Goal: Complete application form: Complete application form

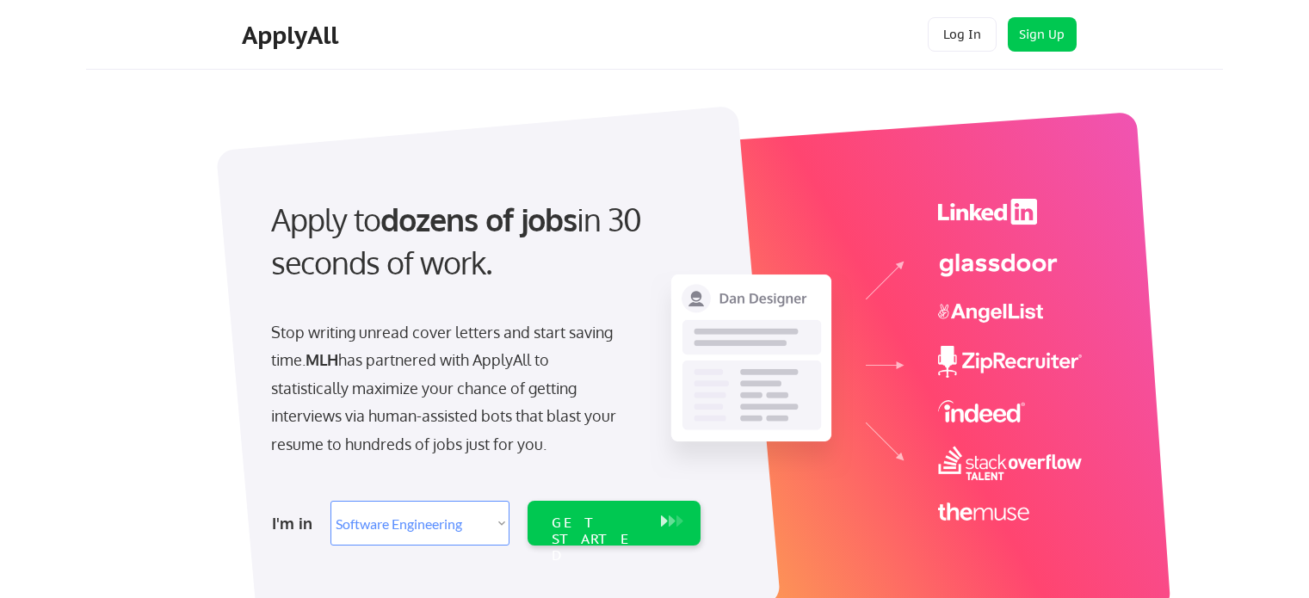
select select ""engineering""
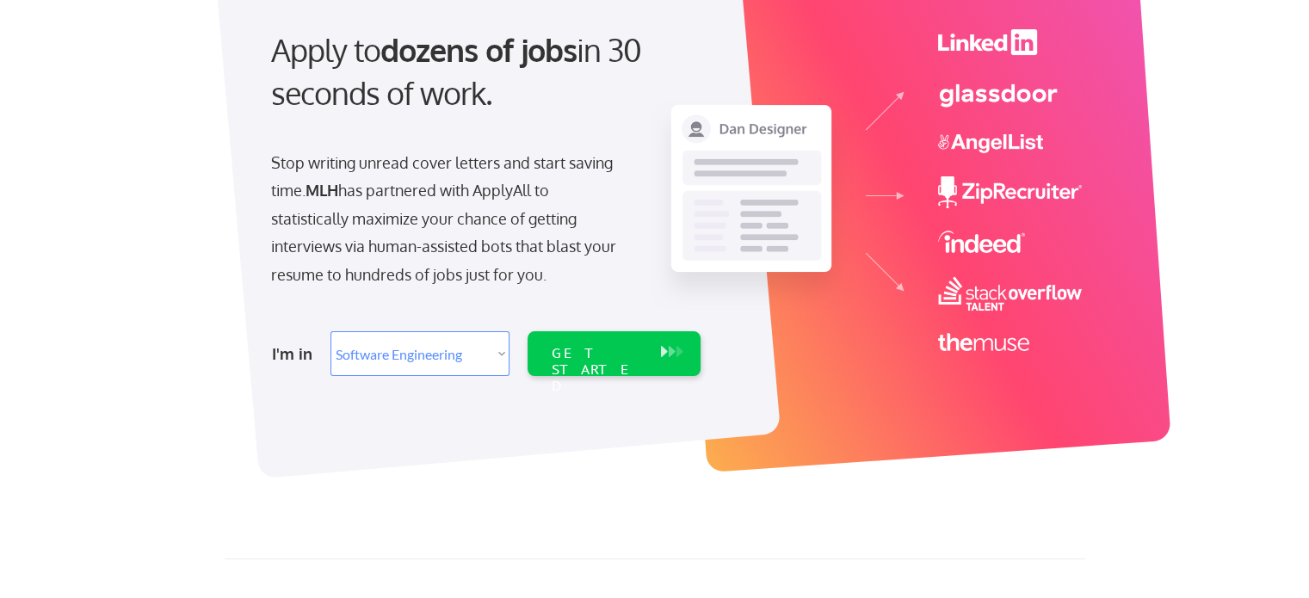
scroll to position [172, 0]
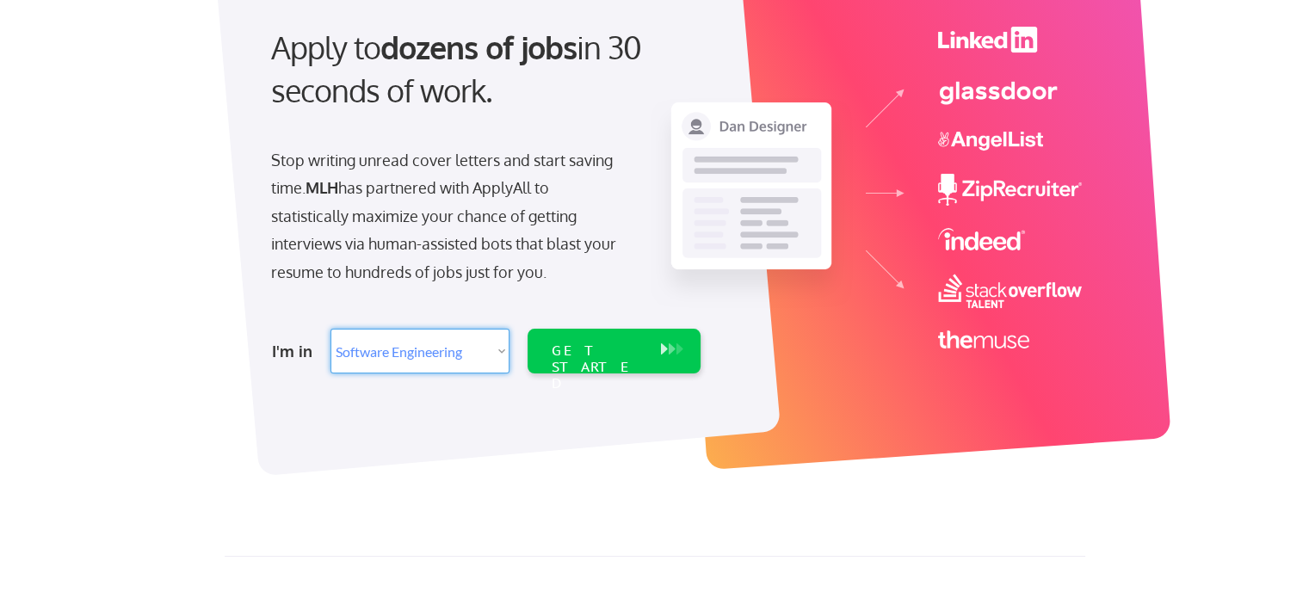
click at [480, 356] on select "Select Role Software Engineering Product Management Customer Success Sales UI/U…" at bounding box center [420, 351] width 179 height 45
click at [331, 329] on select "Select Role Software Engineering Product Management Customer Success Sales UI/U…" at bounding box center [420, 351] width 179 height 45
click at [590, 355] on div "GET STARTED" at bounding box center [598, 368] width 92 height 50
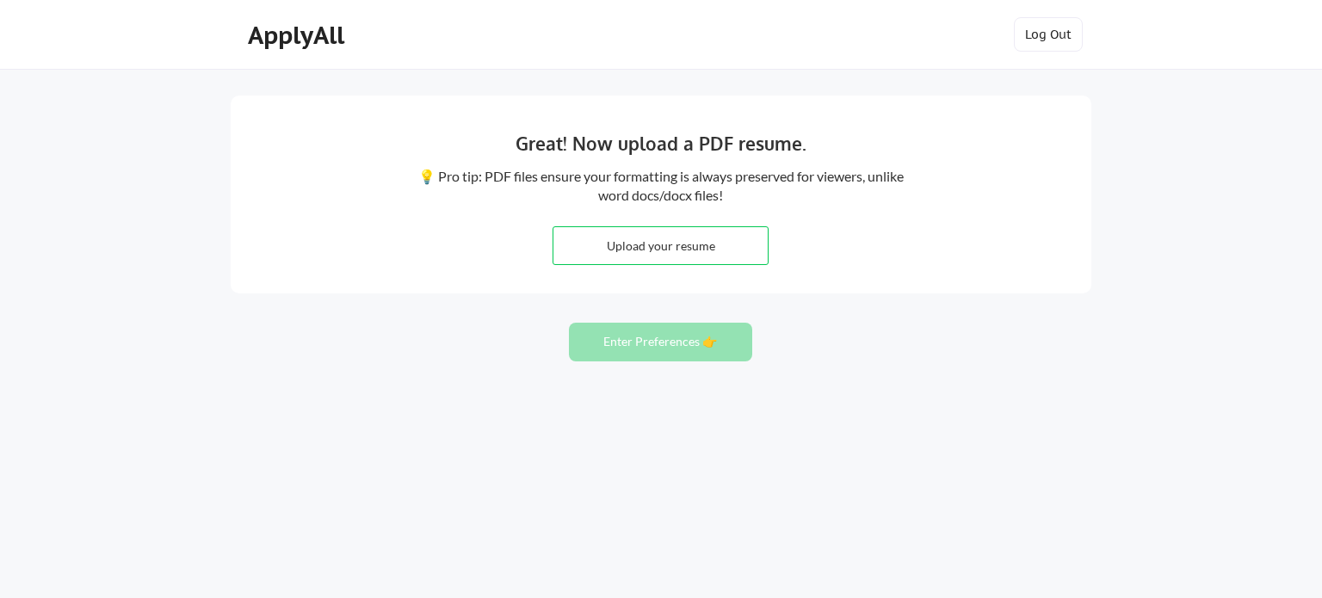
click at [696, 236] on input "file" at bounding box center [661, 245] width 214 height 37
click at [617, 237] on input "file" at bounding box center [661, 245] width 214 height 37
click at [648, 254] on input "file" at bounding box center [661, 245] width 214 height 37
type input "C:\fakepath\Tun Lin Kyaw Resume 2025 latest 2.pdf"
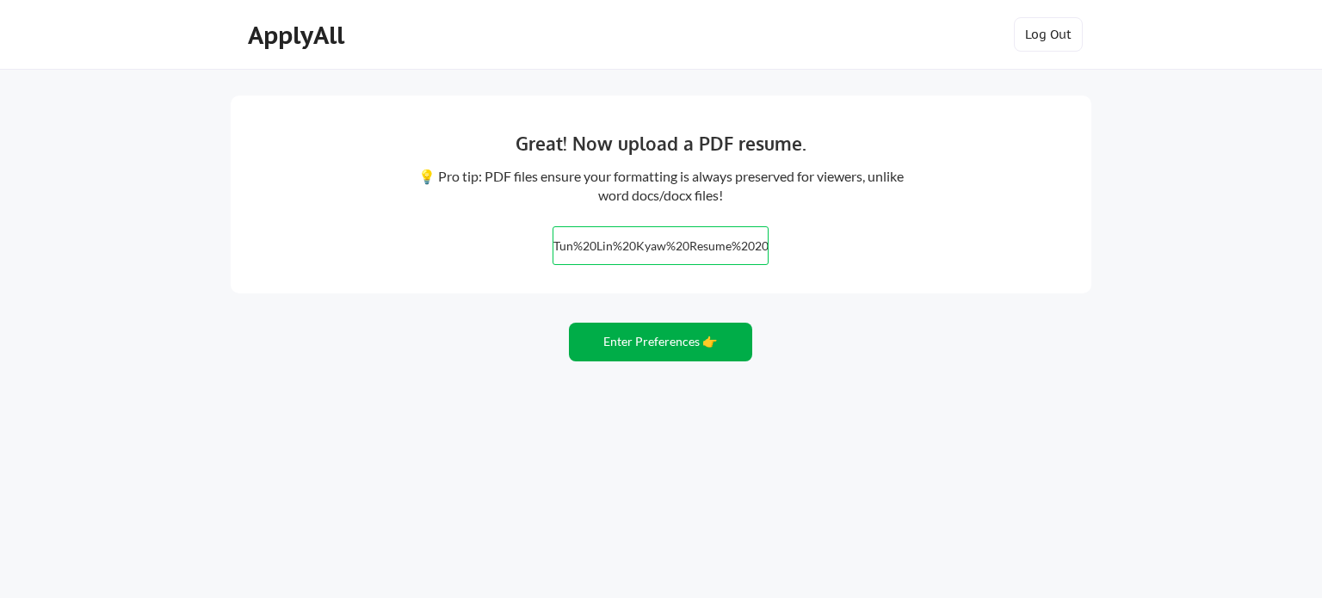
click at [671, 343] on button "Enter Preferences 👉" at bounding box center [660, 342] width 183 height 39
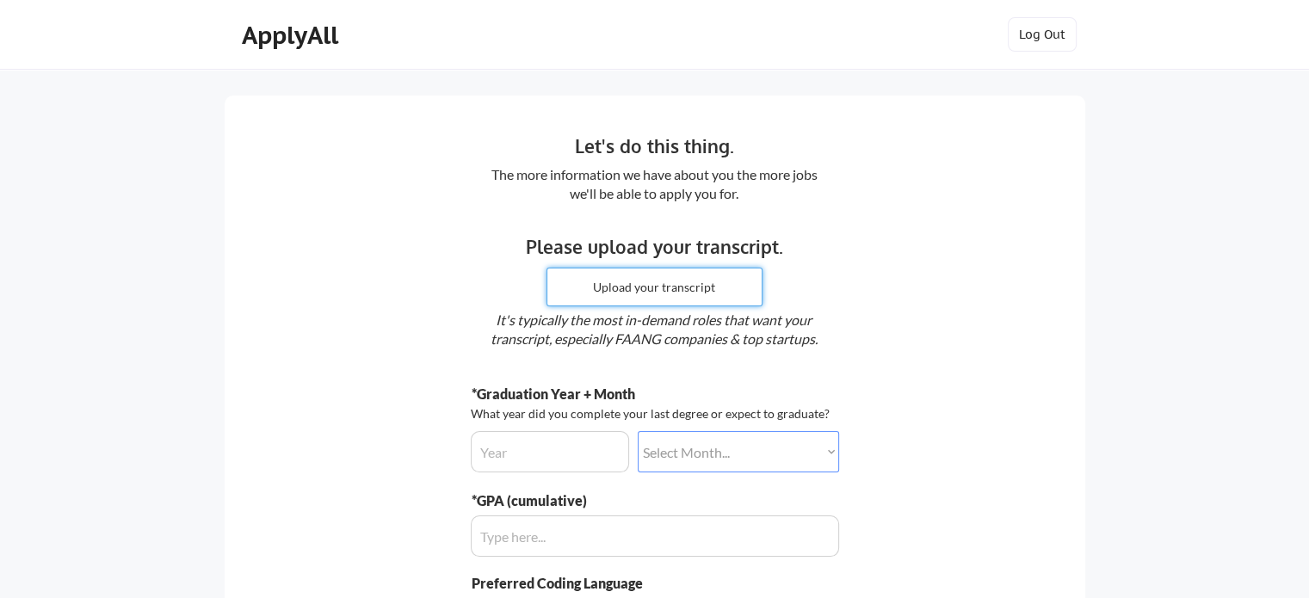
click at [675, 286] on input "file" at bounding box center [655, 287] width 214 height 37
click at [596, 276] on input "file" at bounding box center [655, 287] width 214 height 37
type input "C:\fakepath\LAGCC official transcript 2024.pdf"
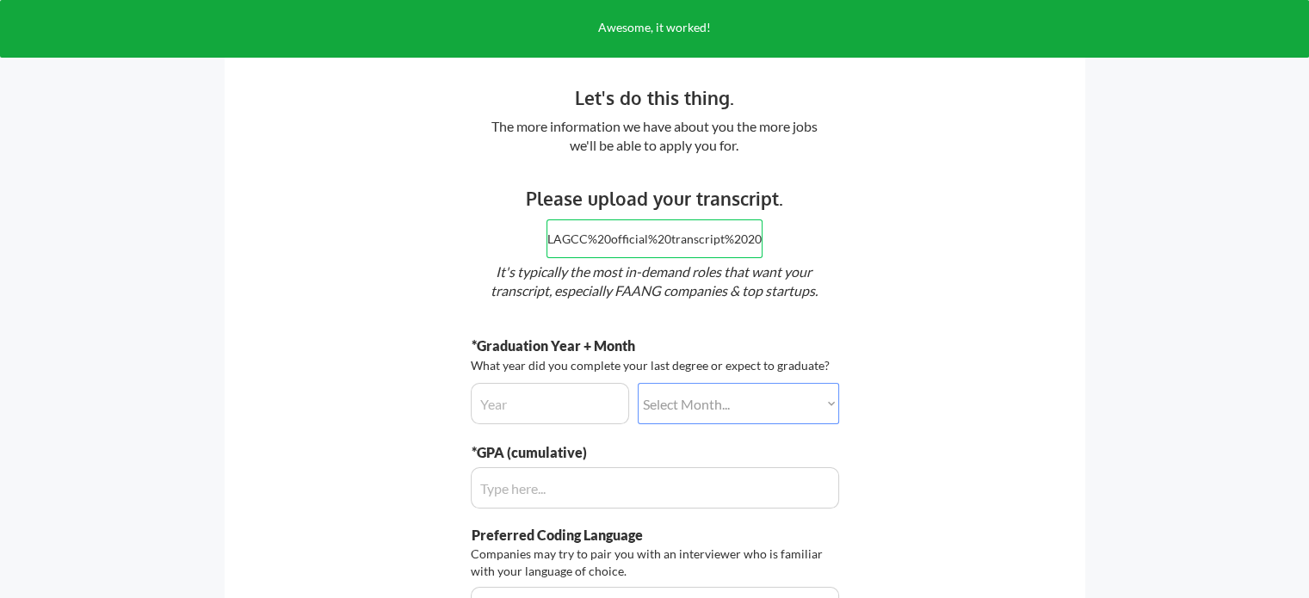
scroll to position [86, 0]
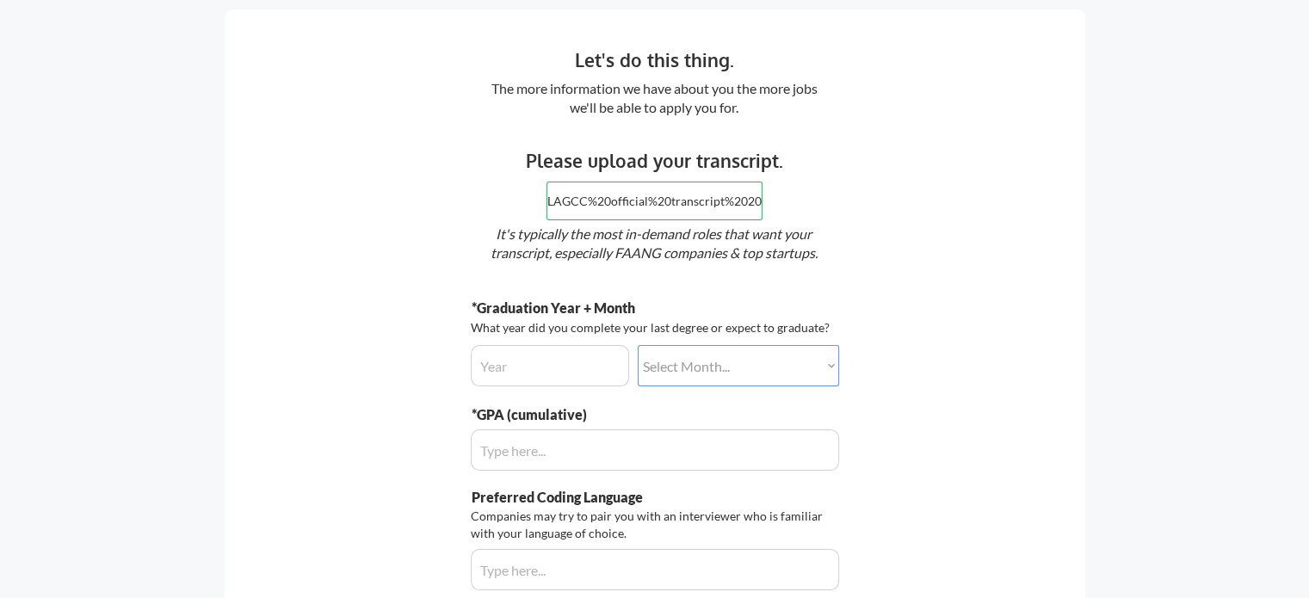
click at [597, 357] on input "input" at bounding box center [550, 365] width 158 height 41
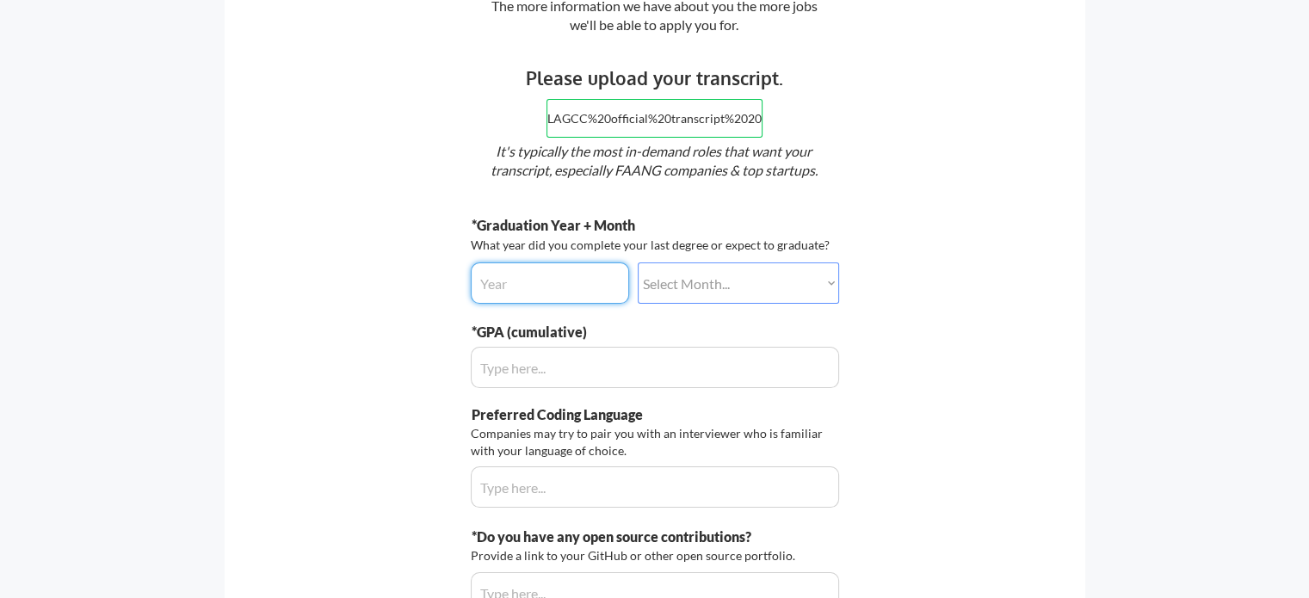
scroll to position [172, 0]
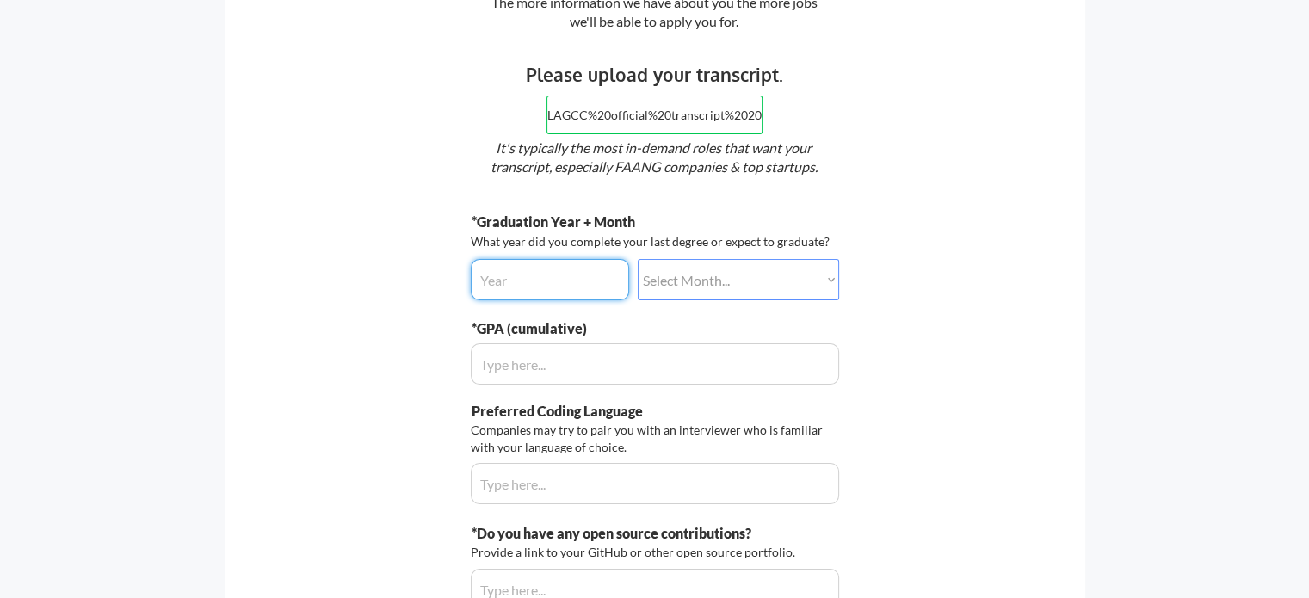
click at [599, 273] on input "input" at bounding box center [550, 279] width 158 height 41
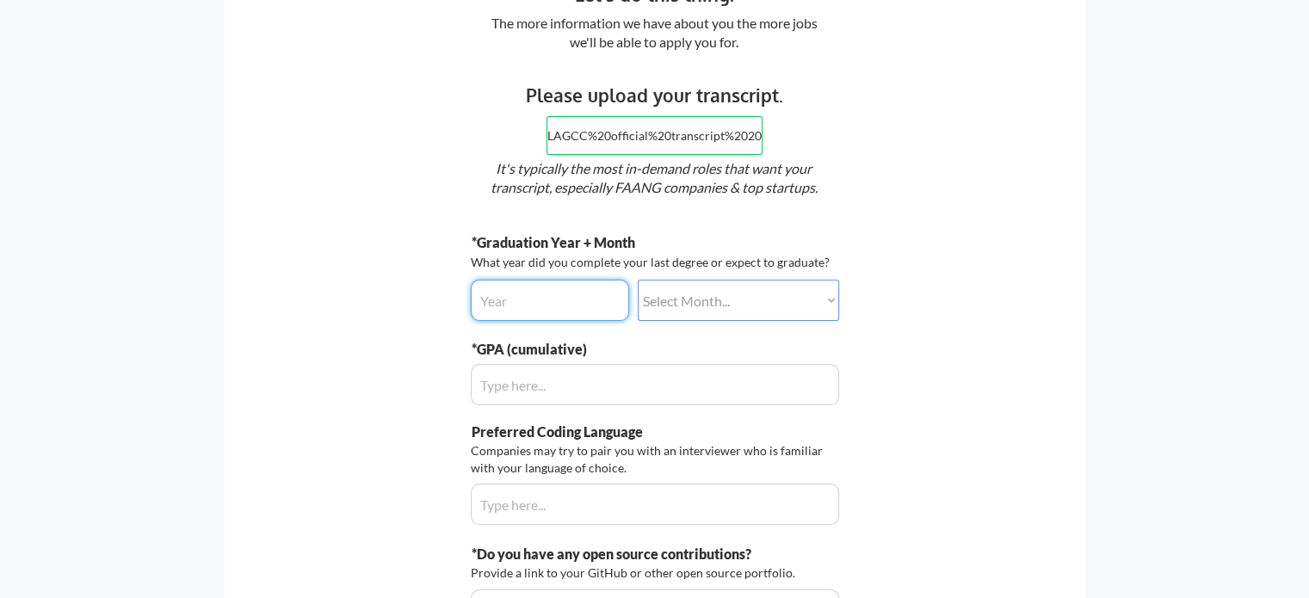
scroll to position [86, 0]
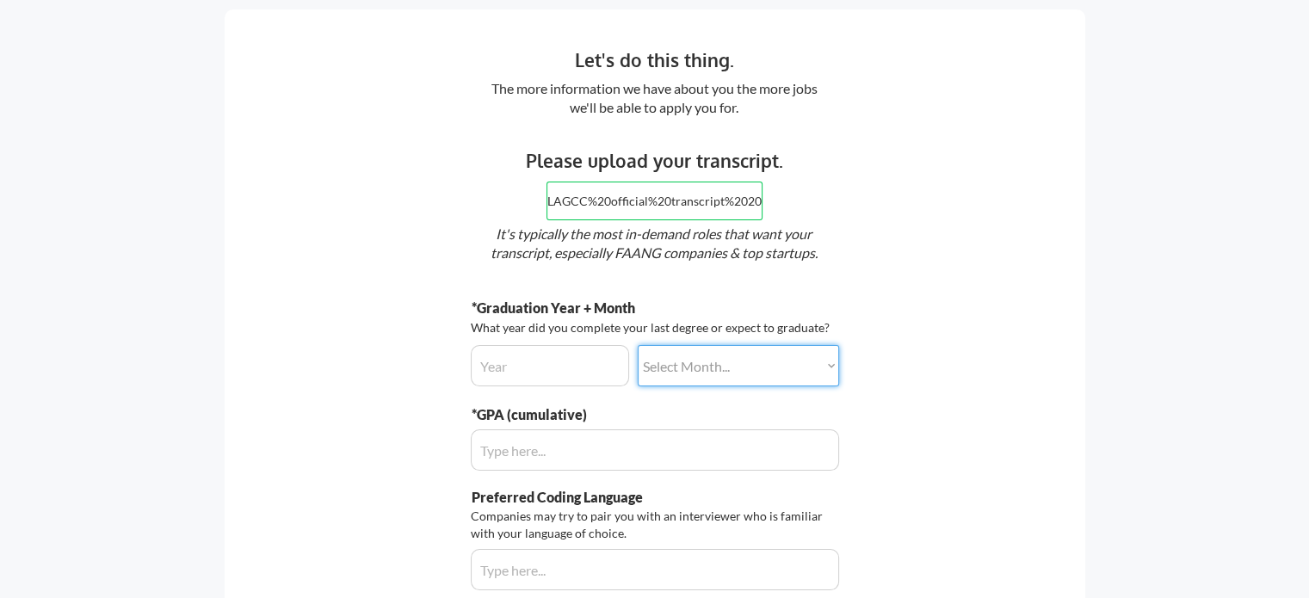
click at [707, 364] on select "Select Month... January February March April May June July August September Oct…" at bounding box center [738, 365] width 201 height 41
select select ""june""
click at [638, 345] on select "Select Month... January February March April May June July August September Oct…" at bounding box center [738, 365] width 201 height 41
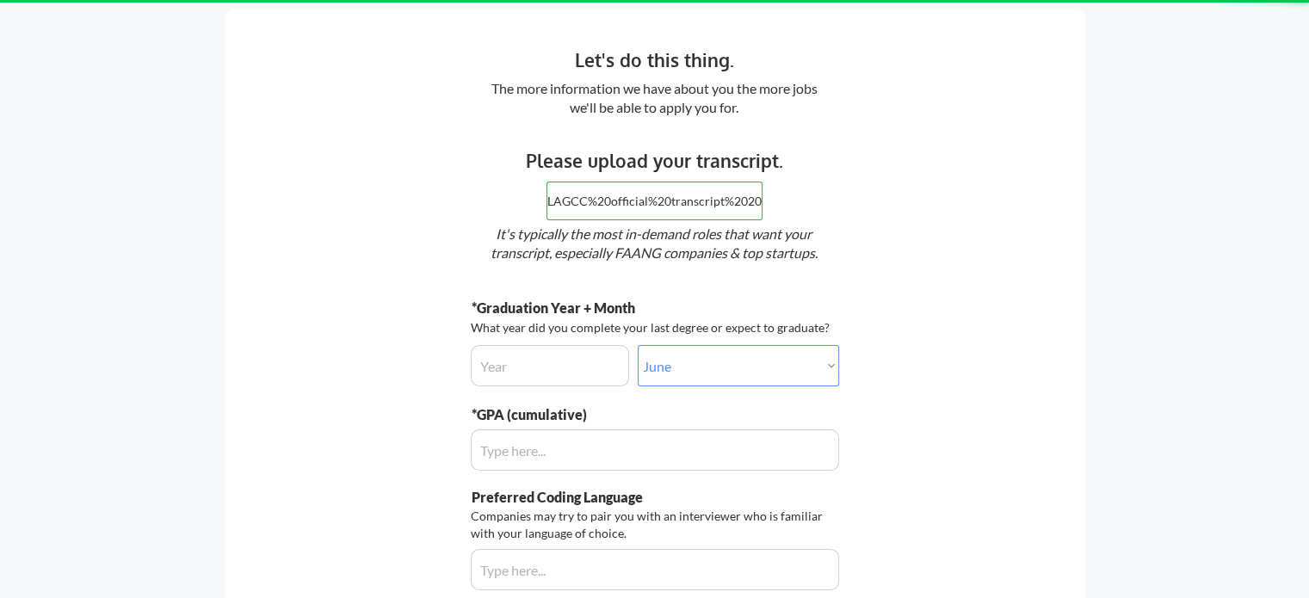
click at [580, 364] on input "input" at bounding box center [550, 365] width 158 height 41
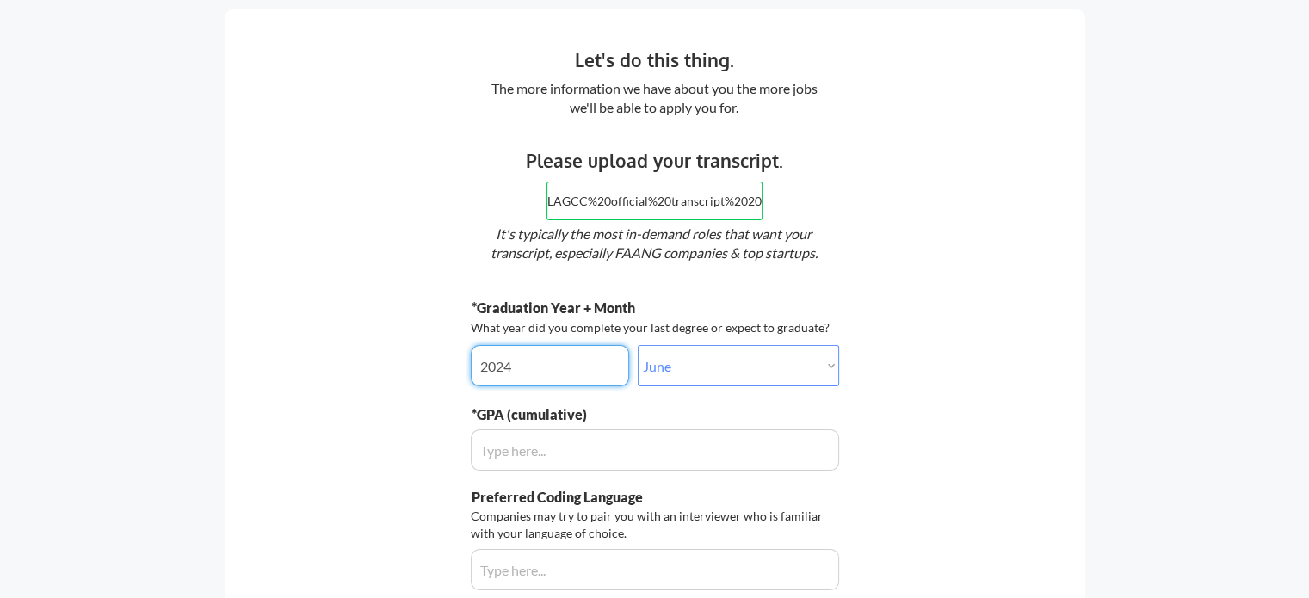
type input "2024"
click at [549, 459] on input "input" at bounding box center [655, 450] width 368 height 41
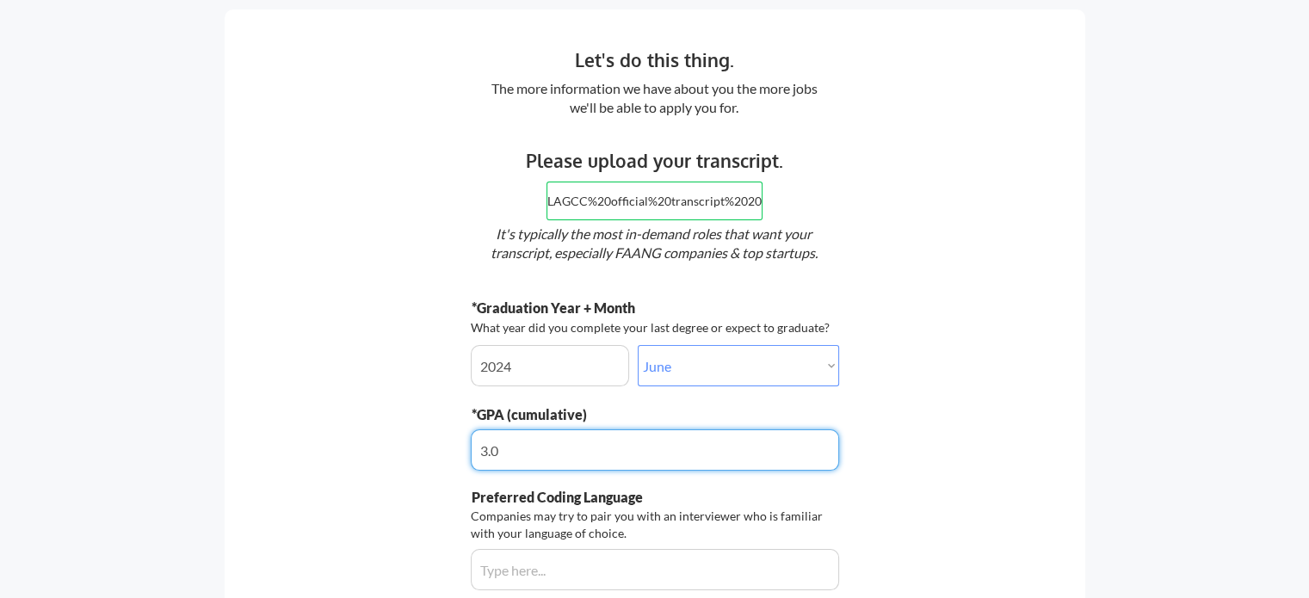
type input "3.9"
click at [1070, 344] on div "Let's do this thing. The more information we have about you the more jobs we'll…" at bounding box center [655, 378] width 861 height 738
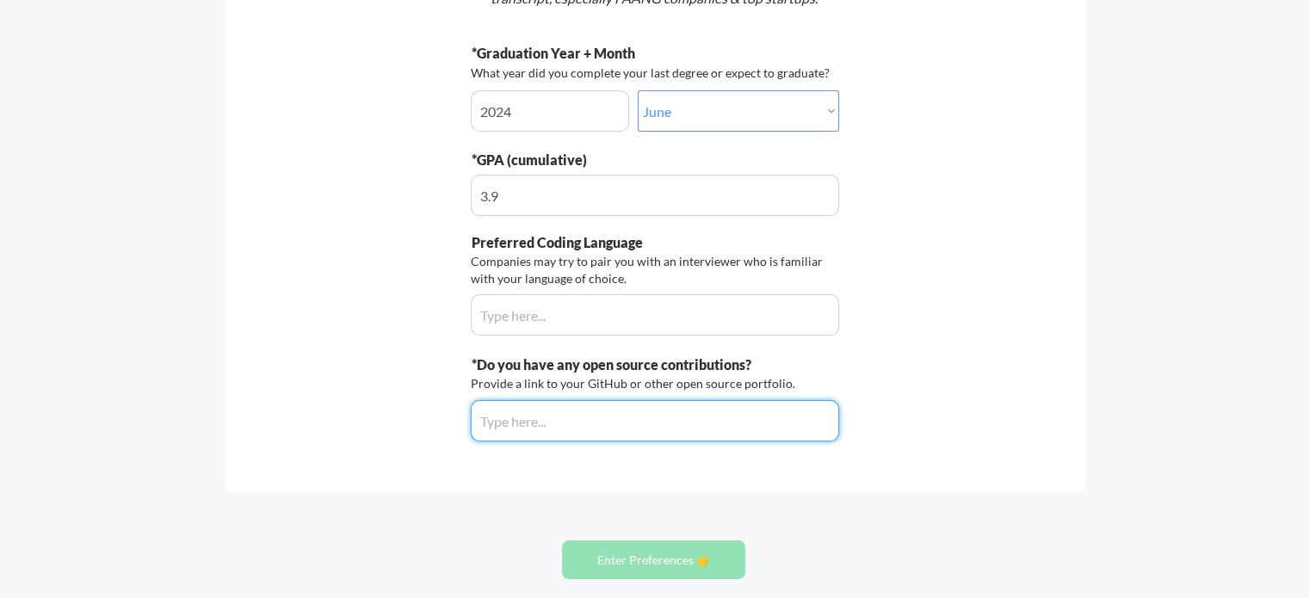
scroll to position [344, 0]
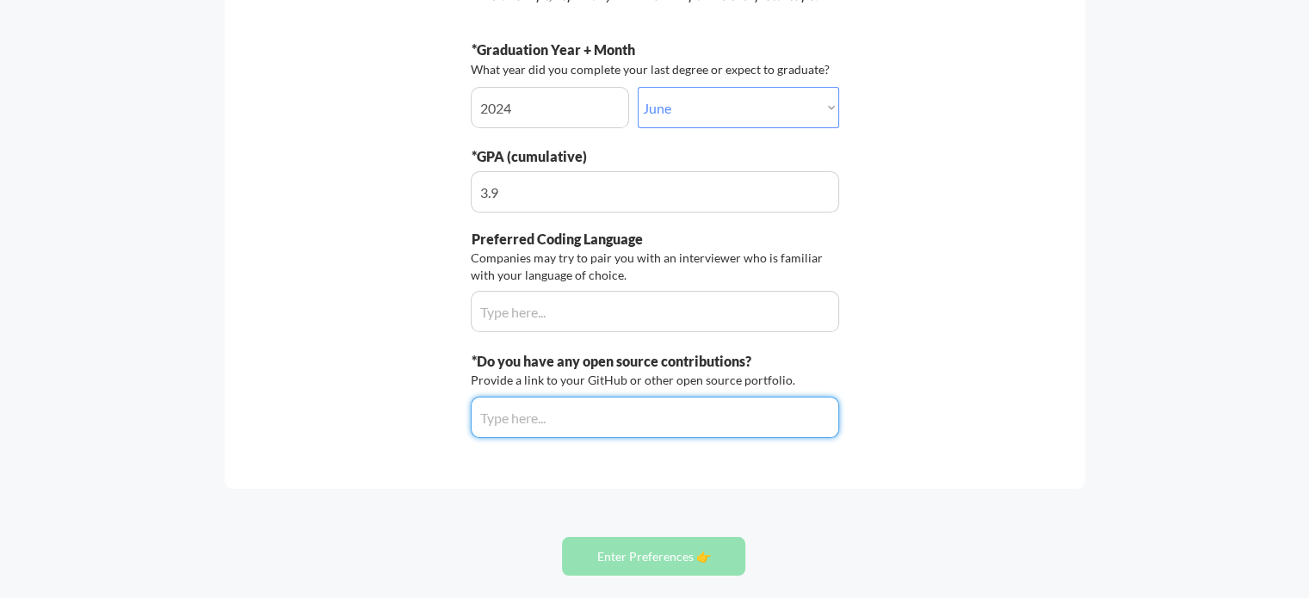
click at [569, 306] on input "input" at bounding box center [655, 311] width 368 height 41
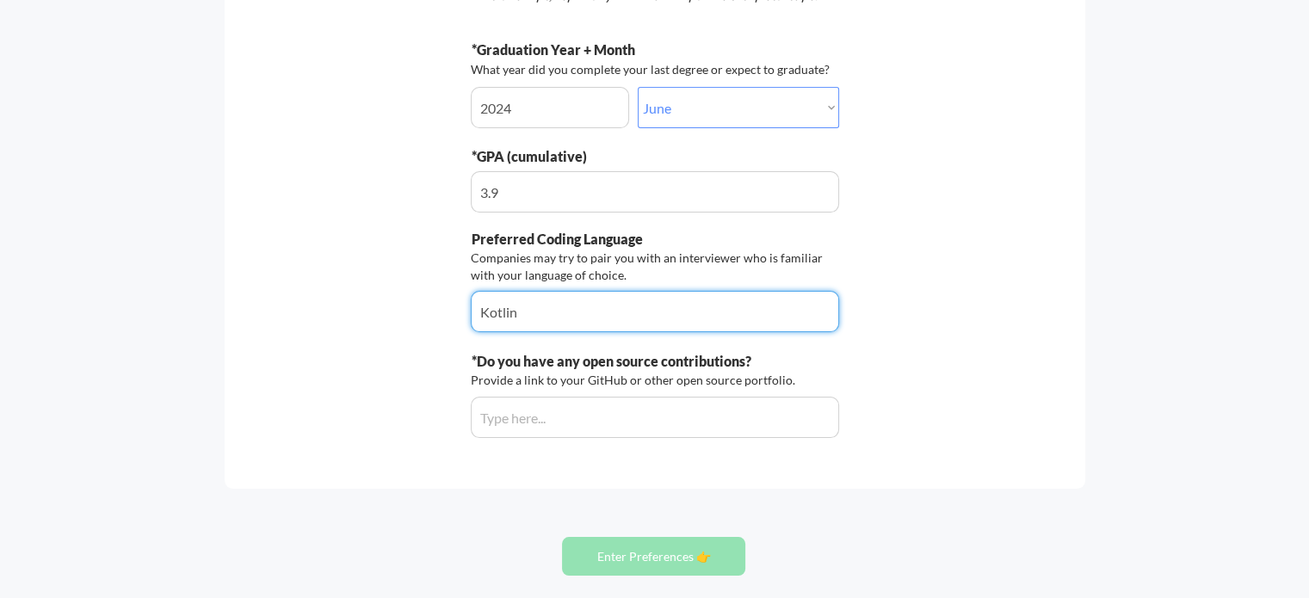
click at [597, 314] on input "input" at bounding box center [655, 311] width 368 height 41
type input "Kotlin, PHP"
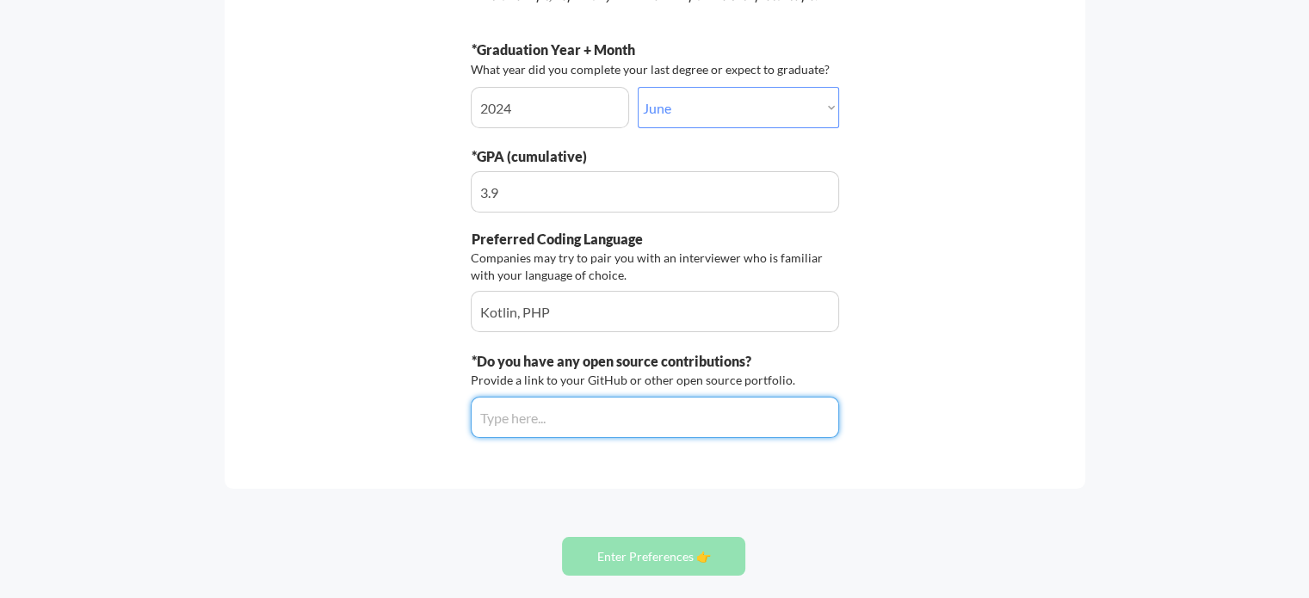
click at [679, 418] on input "input" at bounding box center [655, 417] width 368 height 41
click at [569, 419] on input "input" at bounding box center [655, 417] width 368 height 41
paste input "https://github.com/tunlinkyaw96"
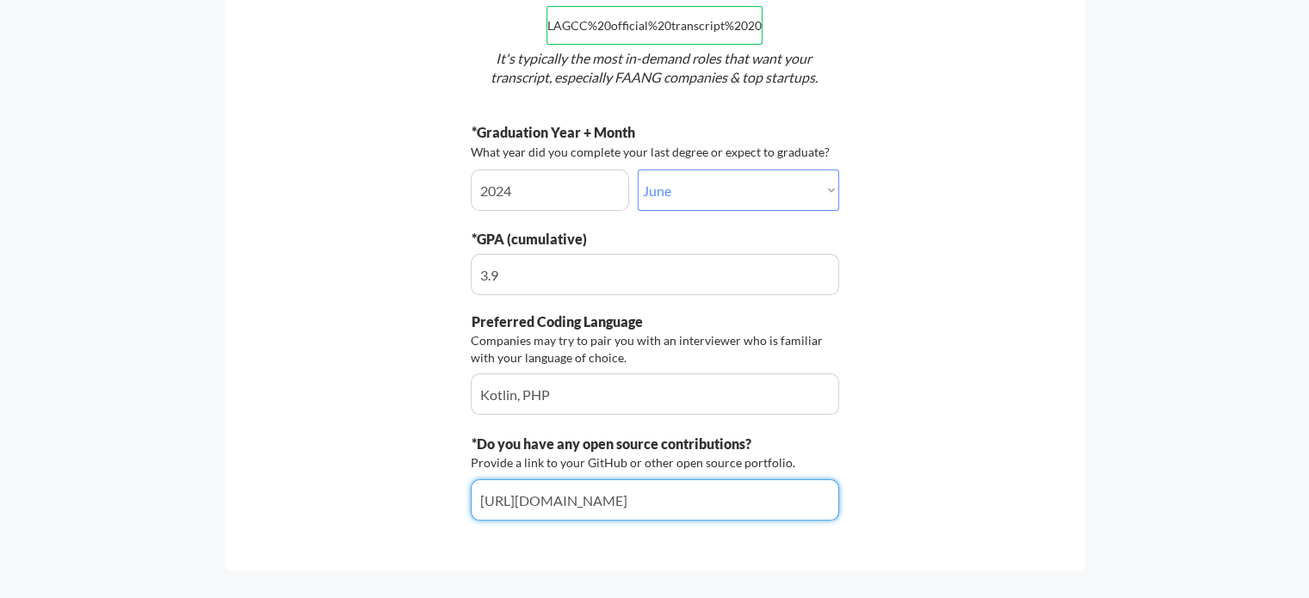
type input "https://github.com/tunlinkyaw96"
click at [957, 265] on div "Let's do this thing. The more information we have about you the more jobs we'll…" at bounding box center [655, 203] width 861 height 738
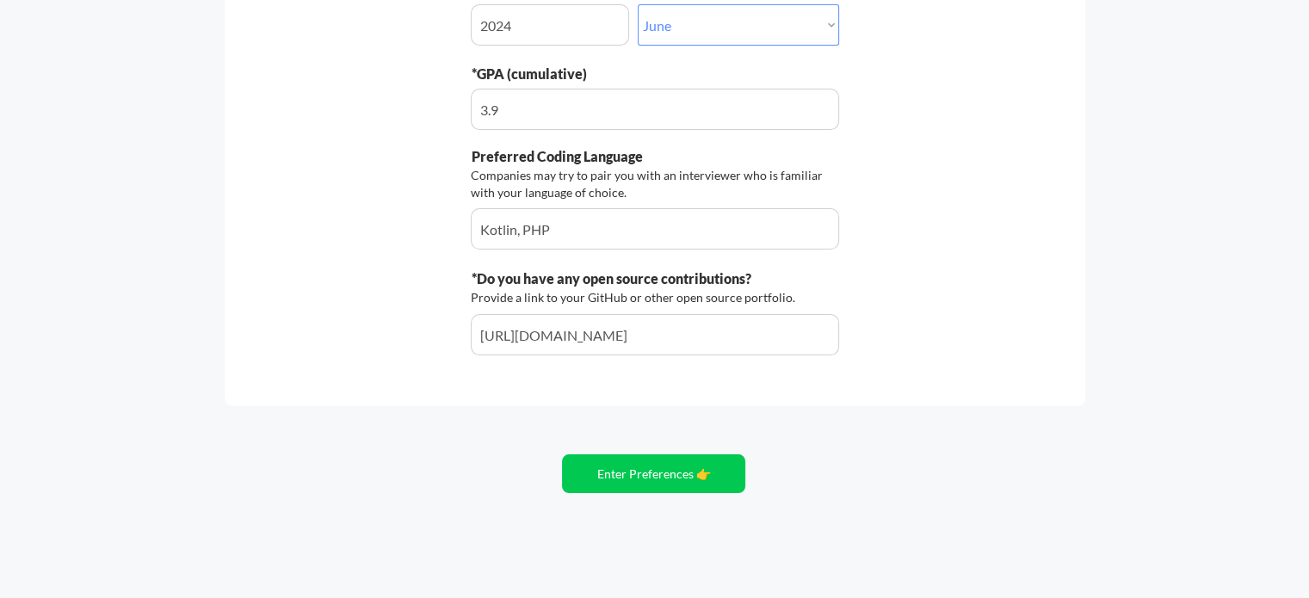
scroll to position [430, 0]
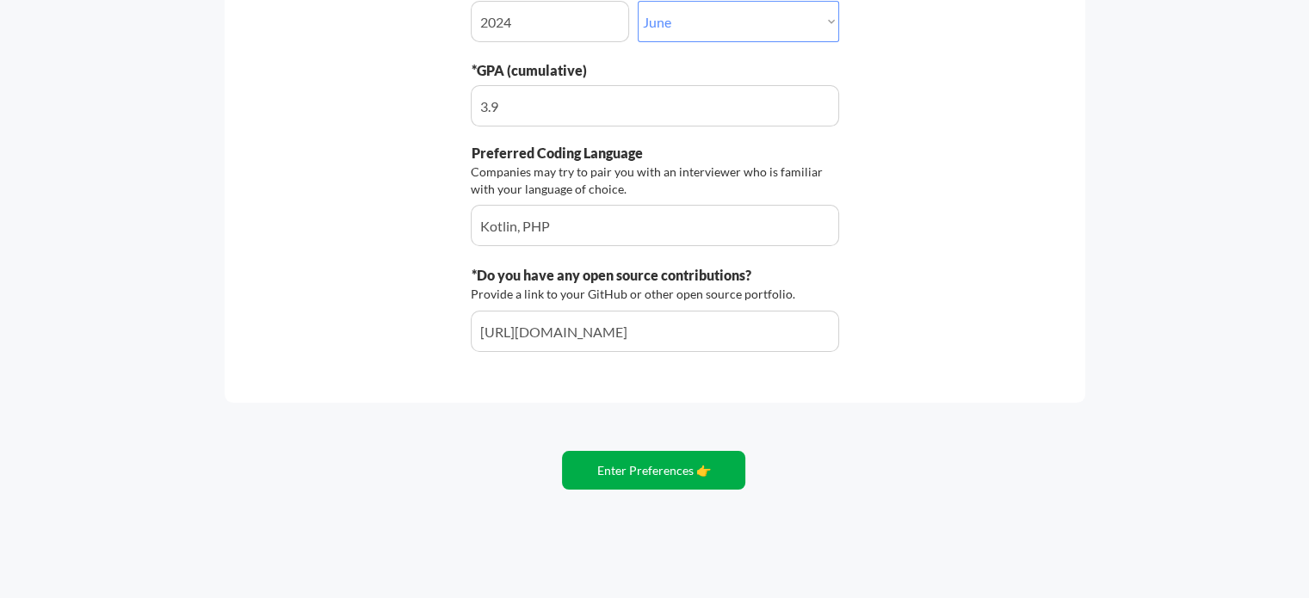
click at [698, 468] on button "Enter Preferences 👉" at bounding box center [653, 470] width 183 height 39
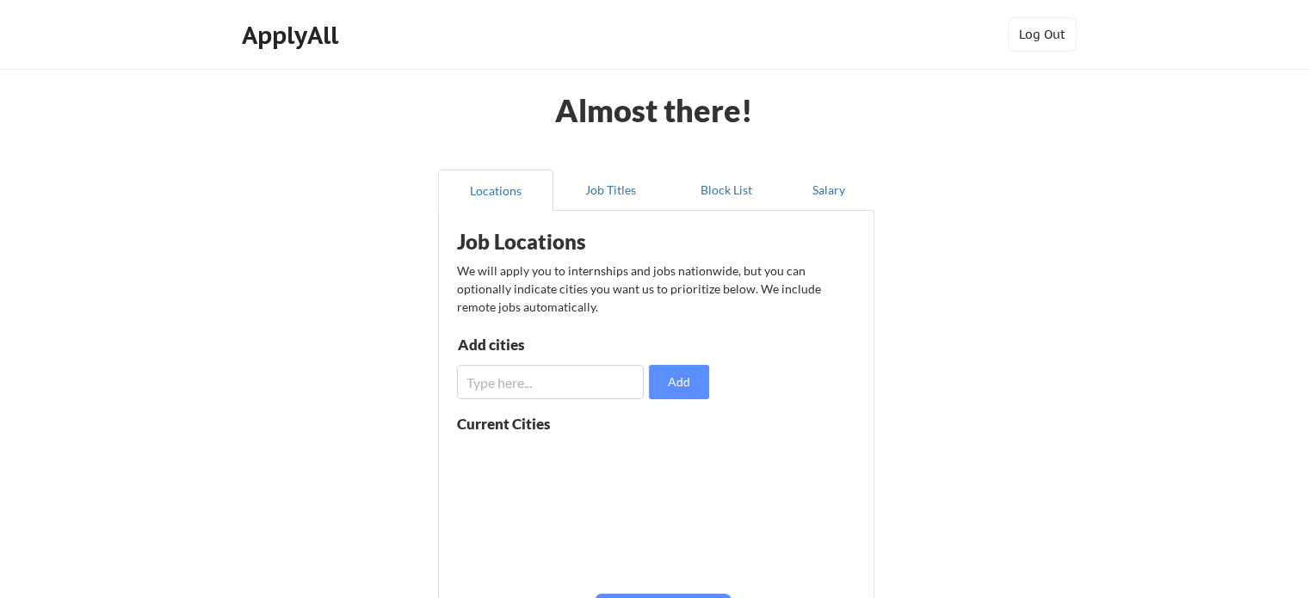
click at [558, 378] on input "input" at bounding box center [550, 382] width 187 height 34
type input "New York"
click at [699, 398] on button "Add" at bounding box center [679, 382] width 60 height 34
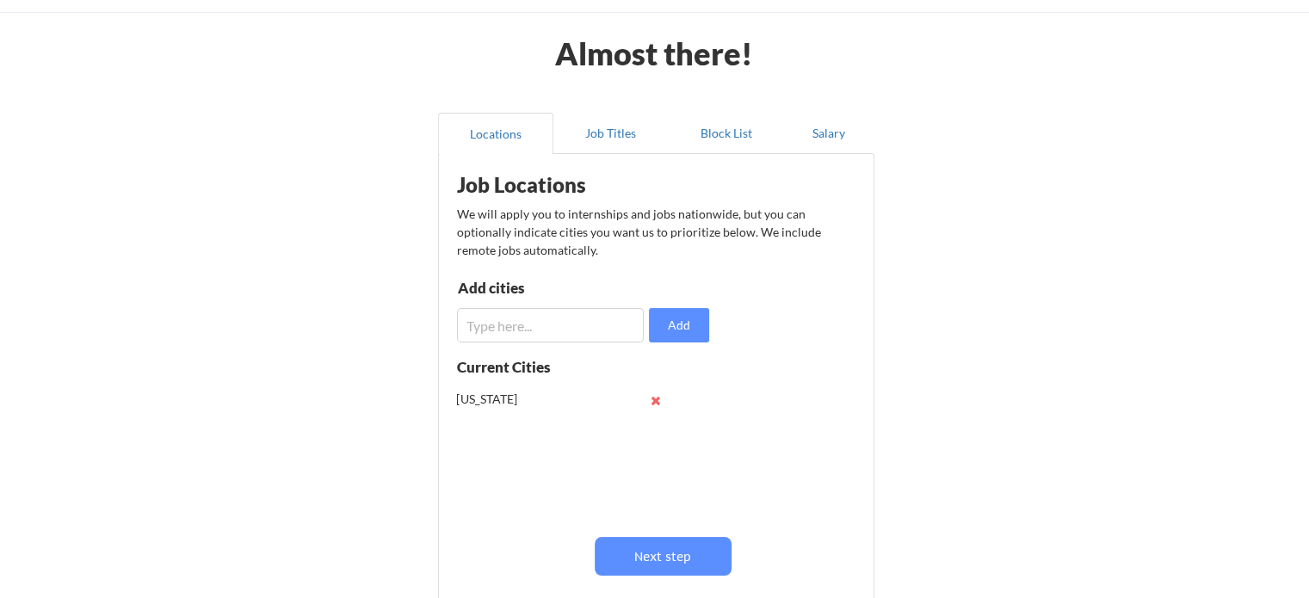
scroll to position [172, 0]
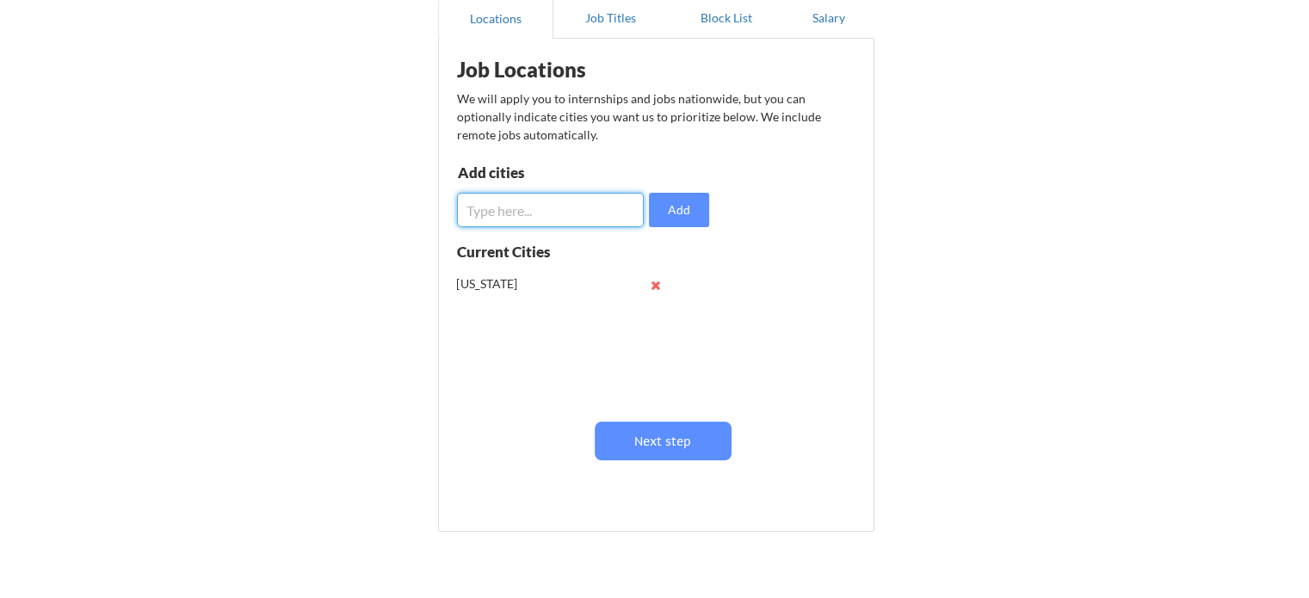
click at [529, 209] on input "input" at bounding box center [550, 210] width 187 height 34
type input "Queens"
click at [670, 206] on button "Add" at bounding box center [679, 210] width 60 height 34
click at [498, 214] on input "input" at bounding box center [550, 210] width 187 height 34
click at [510, 201] on input "input" at bounding box center [550, 210] width 187 height 34
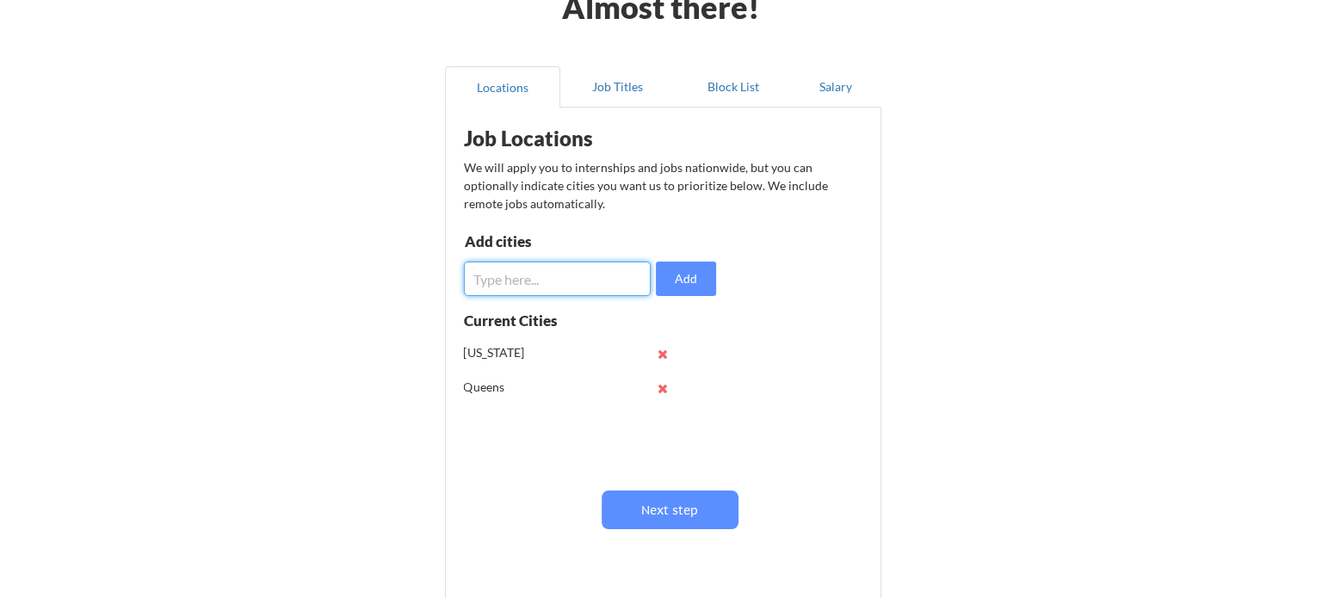
scroll to position [86, 0]
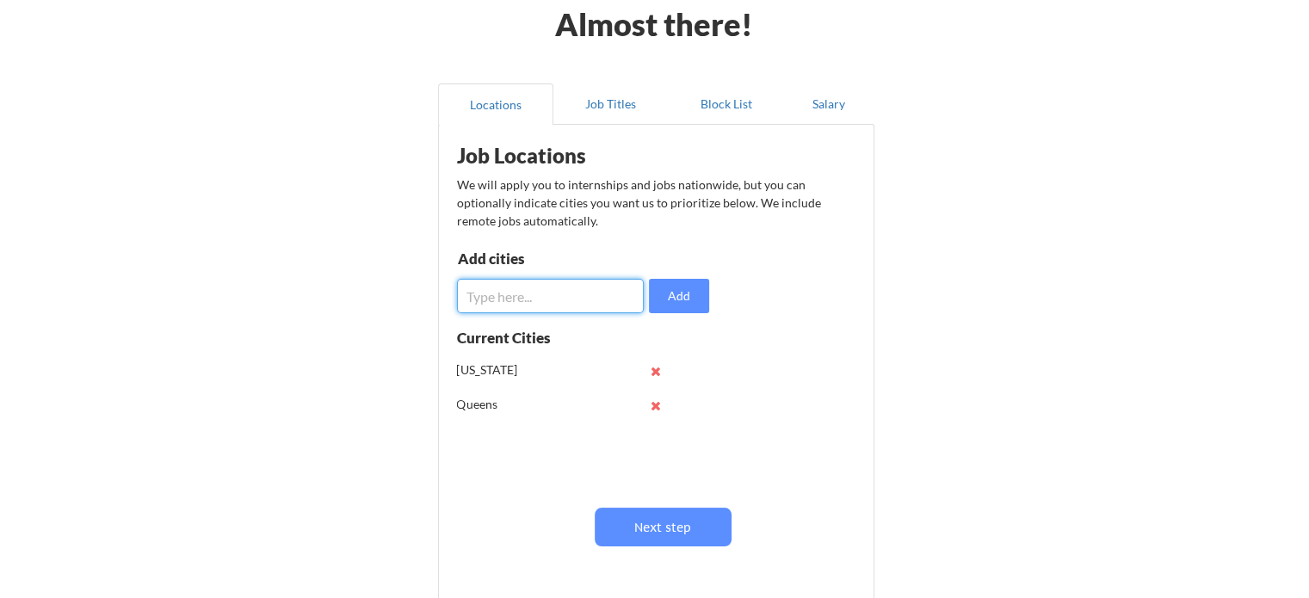
click at [560, 288] on input "input" at bounding box center [550, 296] width 187 height 34
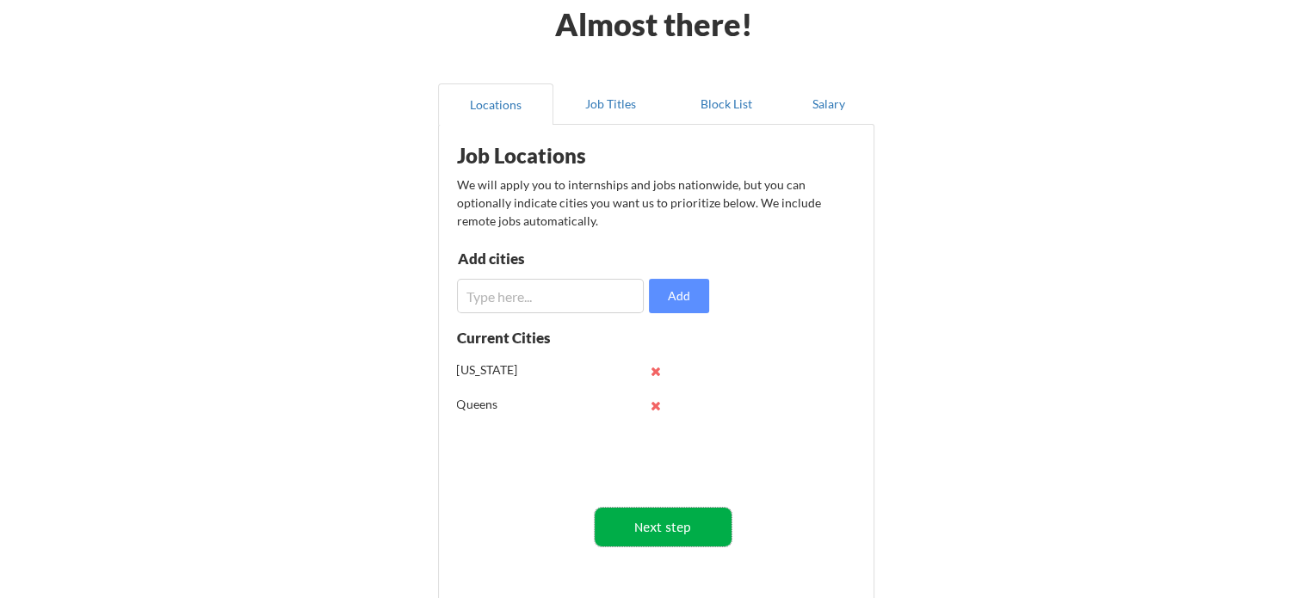
click at [657, 532] on button "Next step" at bounding box center [663, 527] width 137 height 39
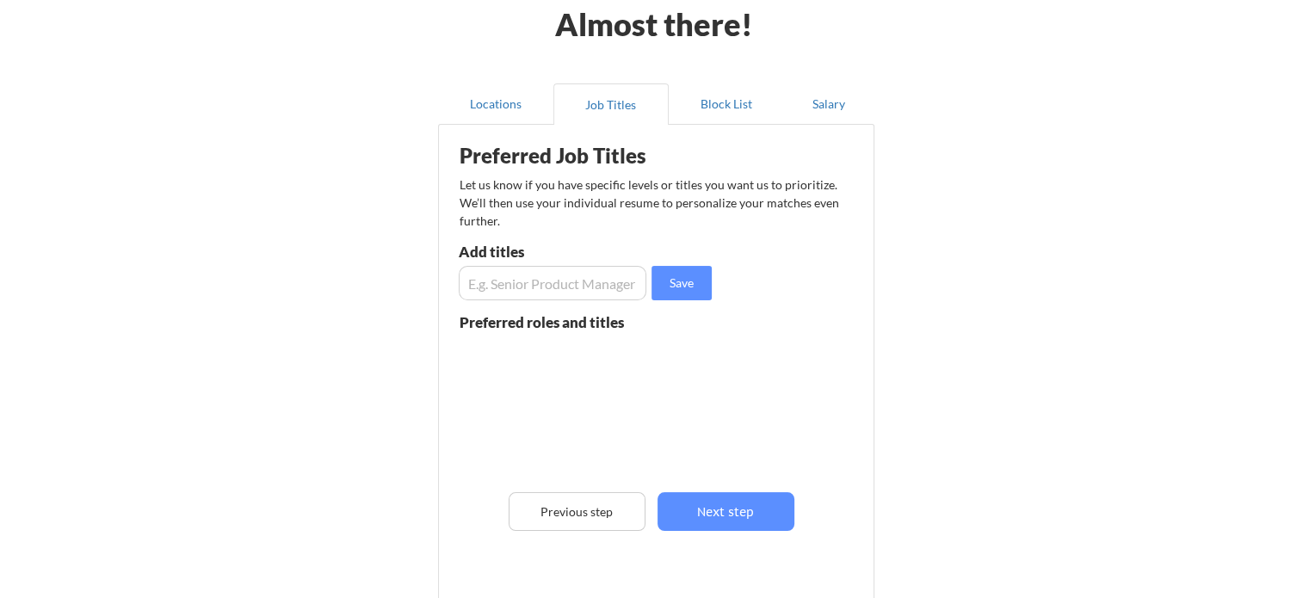
click at [597, 278] on input "input" at bounding box center [553, 283] width 188 height 34
type input "Developer"
click at [696, 285] on button "Save" at bounding box center [682, 283] width 60 height 34
click at [541, 275] on input "input" at bounding box center [553, 283] width 188 height 34
type input "Software"
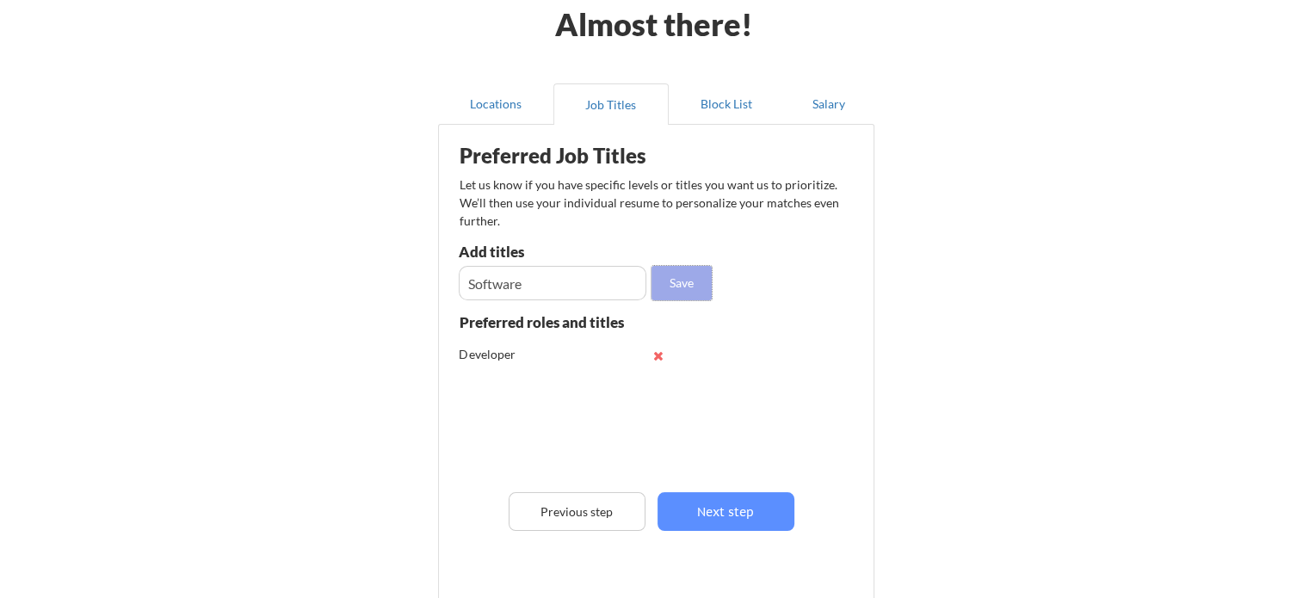
click at [688, 294] on button "Save" at bounding box center [682, 283] width 60 height 34
click at [544, 285] on input "input" at bounding box center [553, 283] width 188 height 34
type input "application developer"
click at [676, 282] on button "Save" at bounding box center [682, 283] width 60 height 34
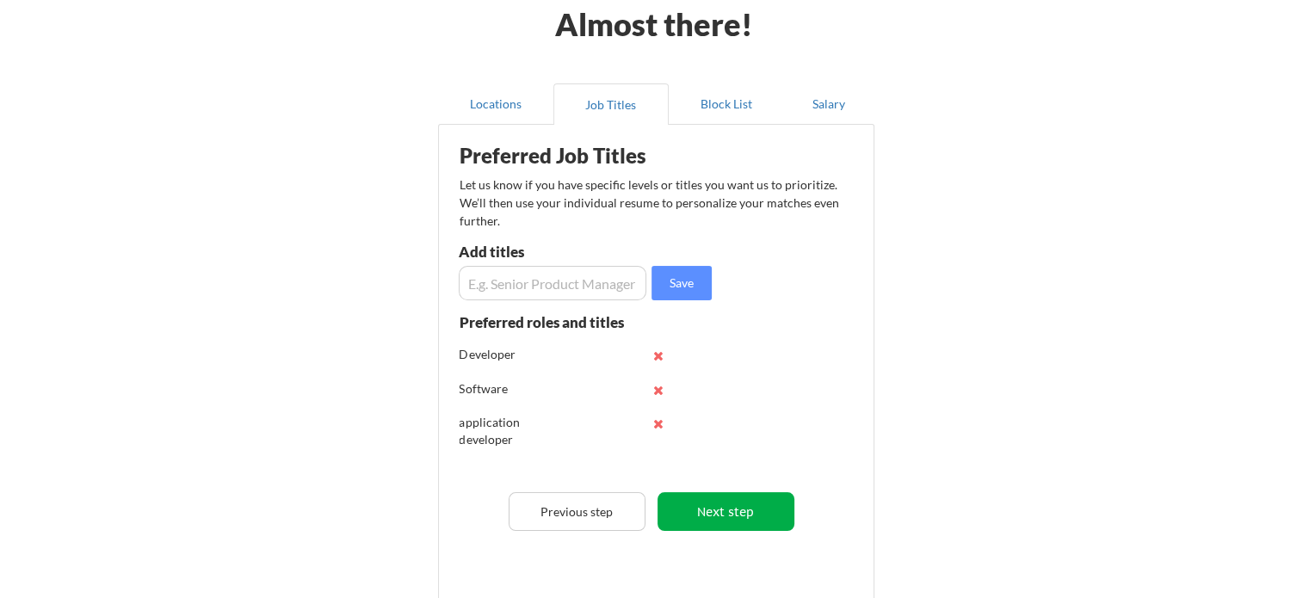
click at [728, 509] on button "Next step" at bounding box center [726, 511] width 137 height 39
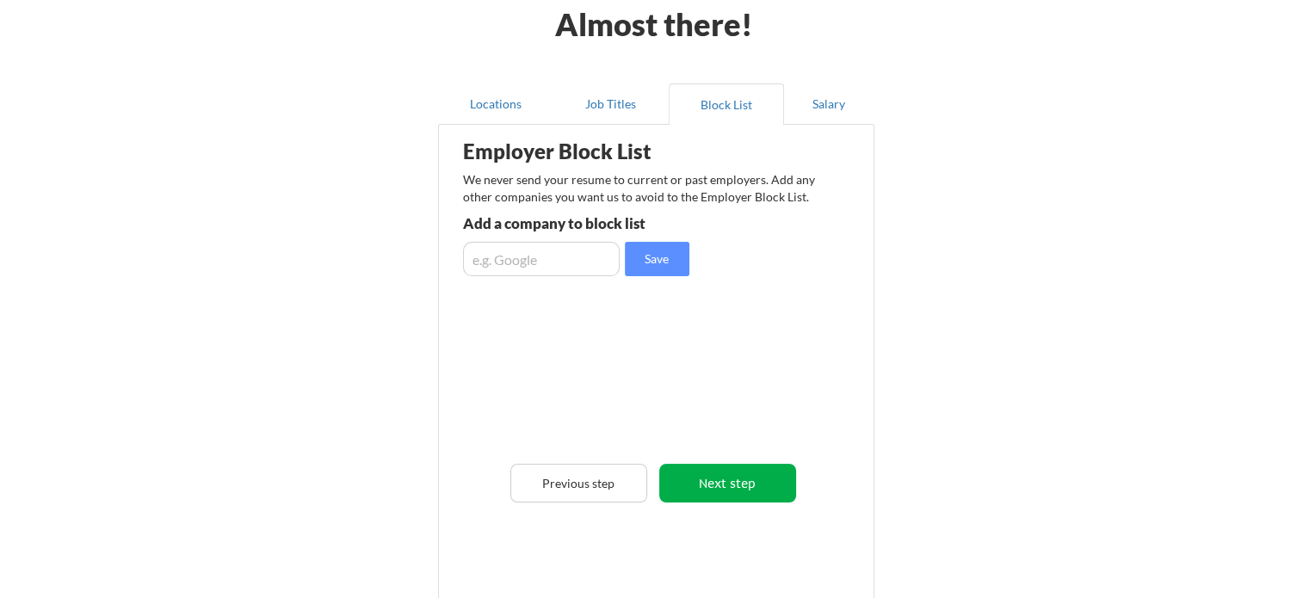
click at [742, 492] on button "Next step" at bounding box center [727, 483] width 137 height 39
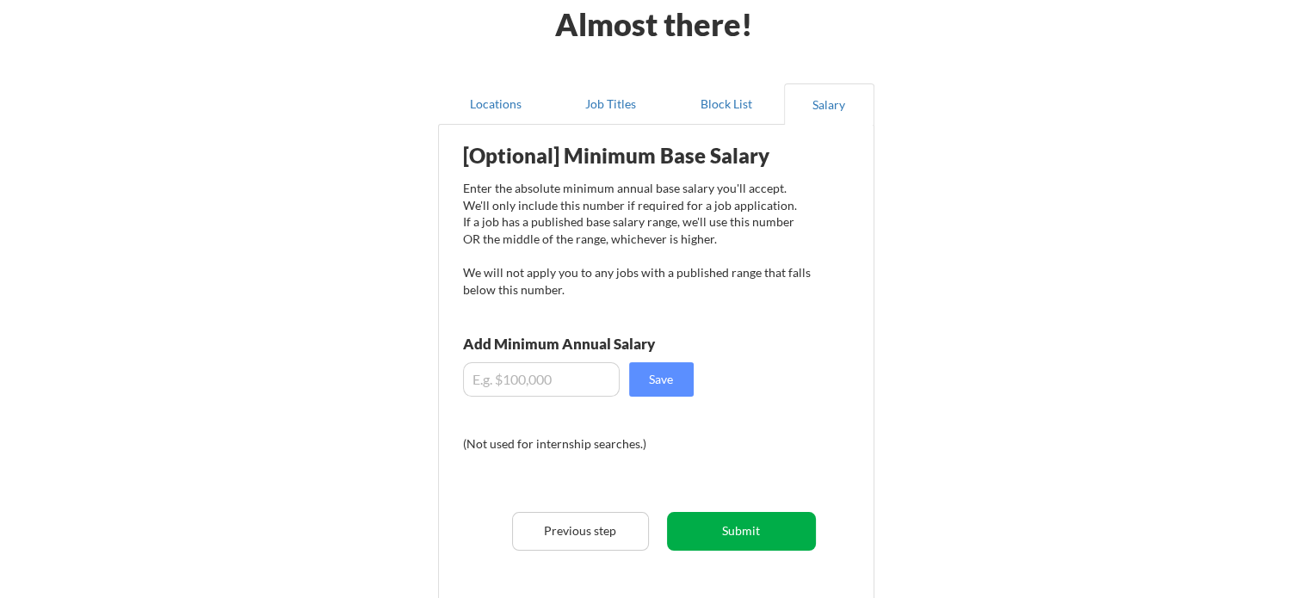
click at [737, 535] on button "Submit" at bounding box center [741, 531] width 149 height 39
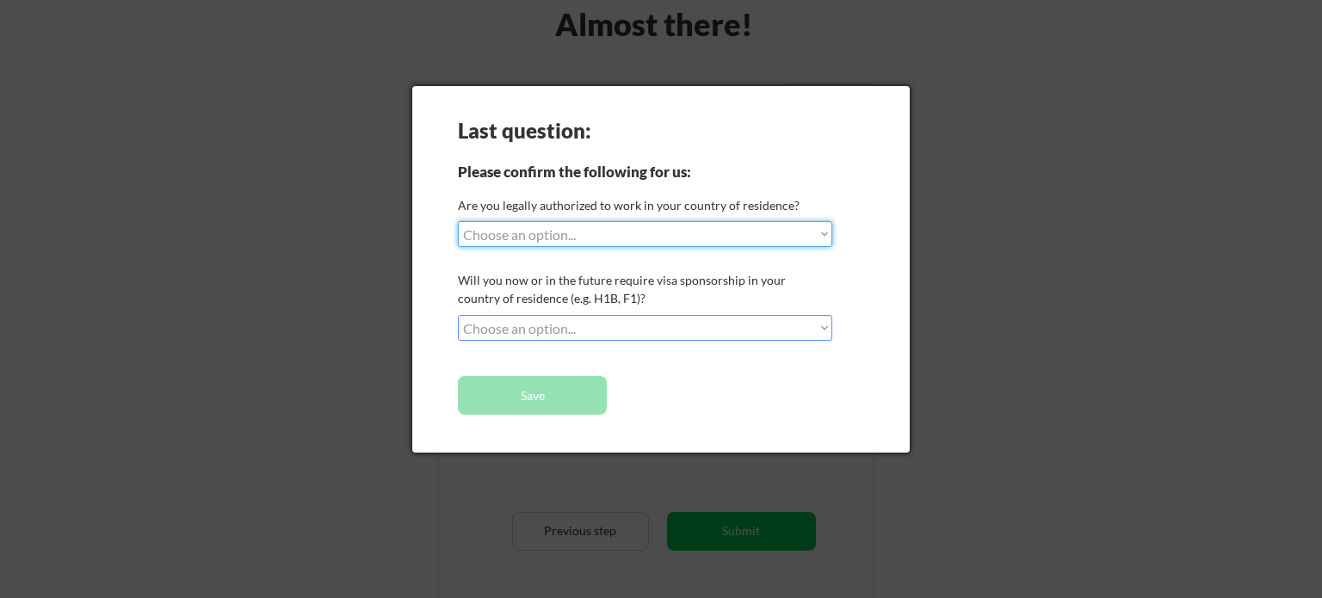
click at [591, 236] on select "Choose an option... Yes, I am a US Citizen Yes, I am a Canadian Citizen Yes, I …" at bounding box center [645, 234] width 374 height 26
select select ""yes__i_am_here_on_a_visa__h1b__opt__etc__""
click at [458, 221] on select "Choose an option... Yes, I am a US Citizen Yes, I am a Canadian Citizen Yes, I …" at bounding box center [645, 234] width 374 height 26
click at [654, 321] on select "Choose an option... No, I will not need sponsorship Yes, I will need sponsorship" at bounding box center [645, 328] width 374 height 26
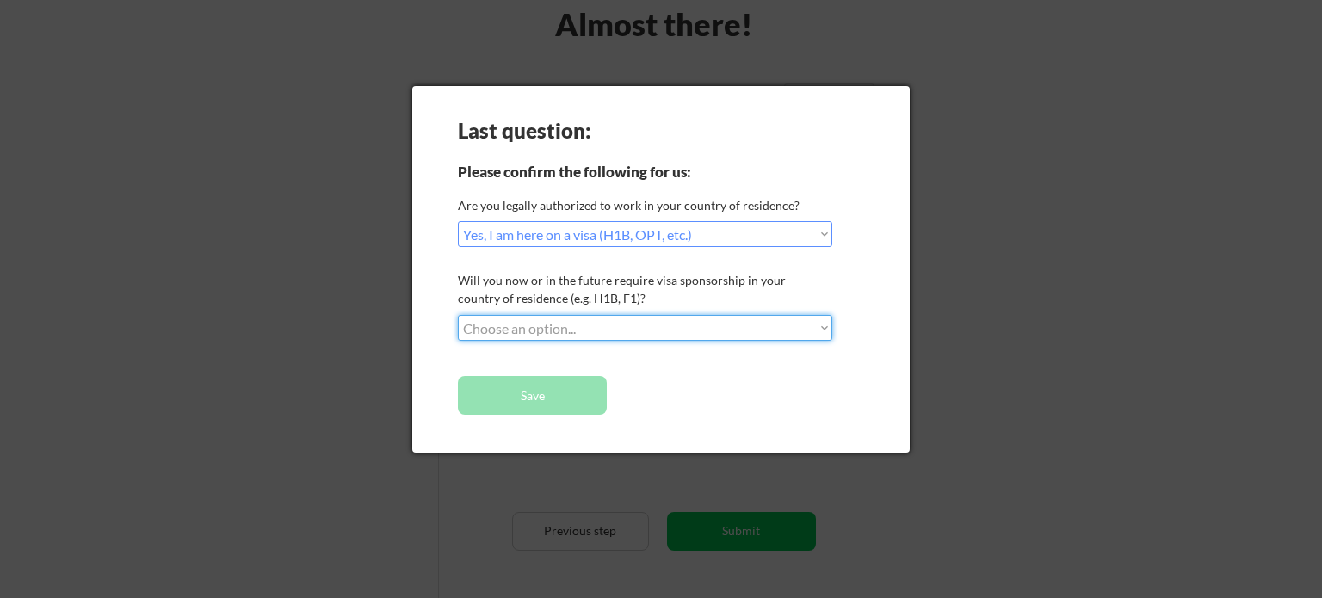
select select ""yes__i_will_need_sponsorship""
click at [458, 315] on select "Choose an option... No, I will not need sponsorship Yes, I will need sponsorship" at bounding box center [645, 328] width 374 height 26
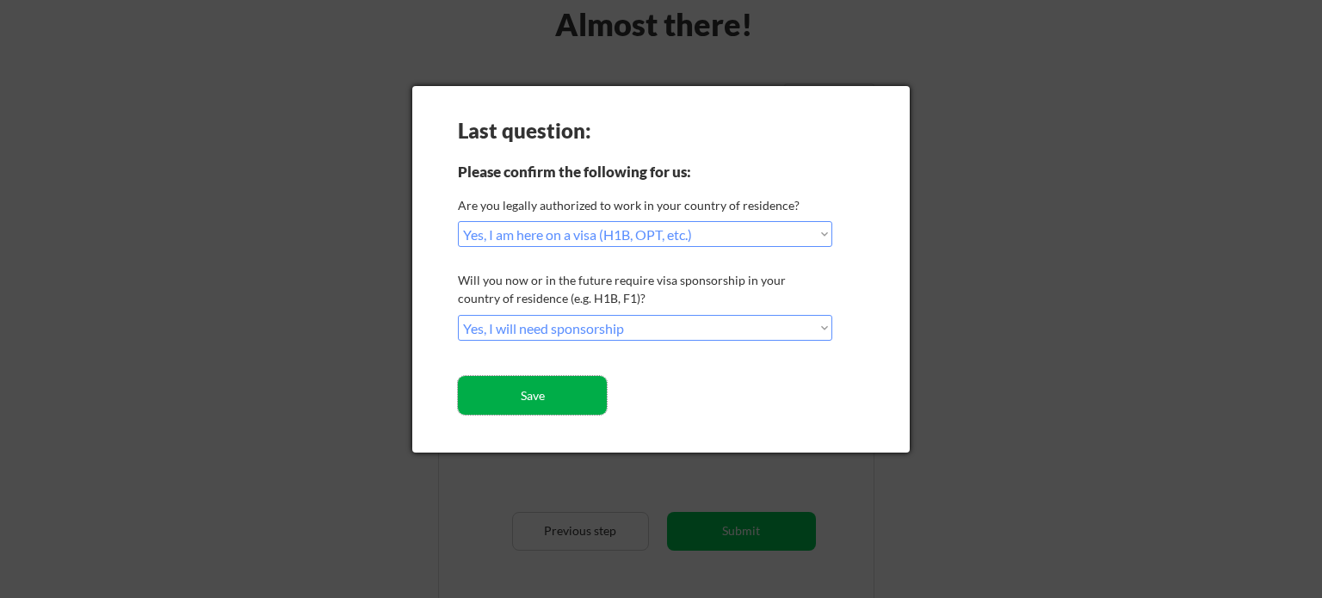
click at [537, 396] on button "Save" at bounding box center [532, 395] width 149 height 39
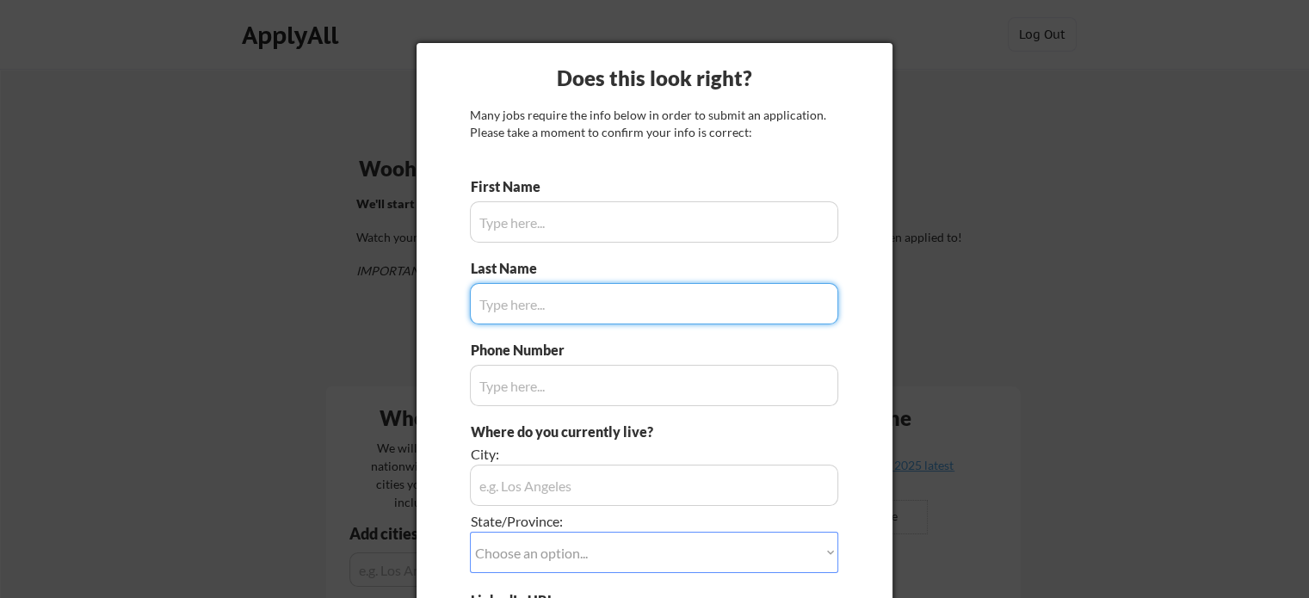
type input "Tun"
type input "[PHONE_NUMBER]"
type input "[GEOGRAPHIC_DATA]"
type input "Kyaw"
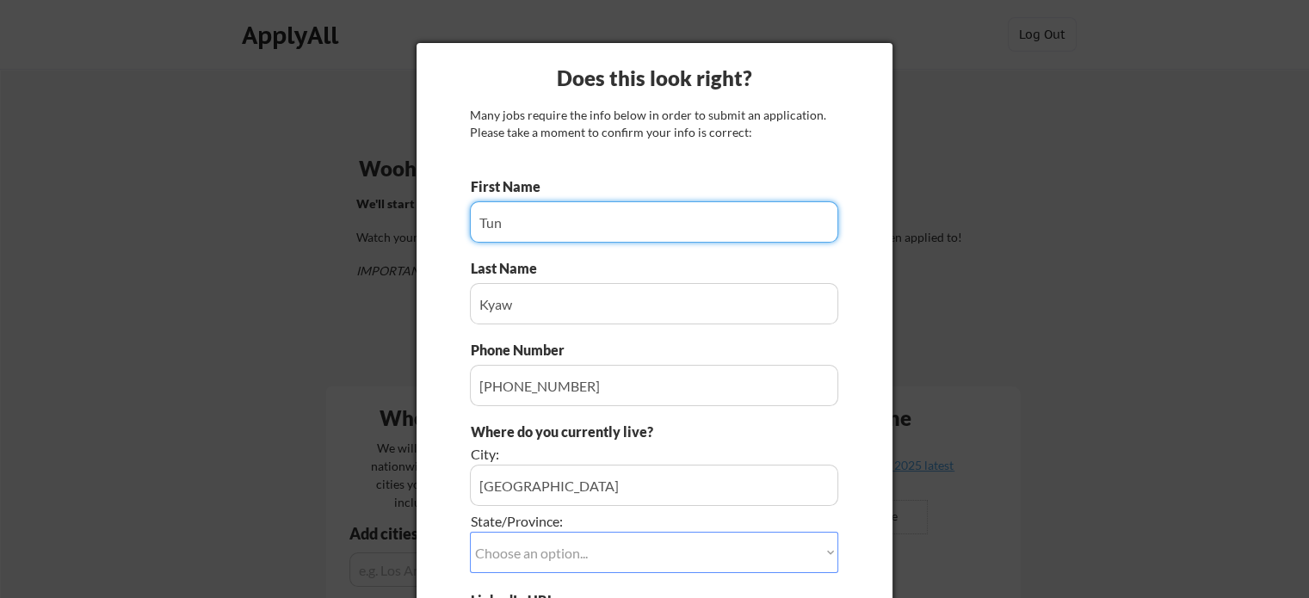
click at [556, 226] on input "input" at bounding box center [654, 221] width 368 height 41
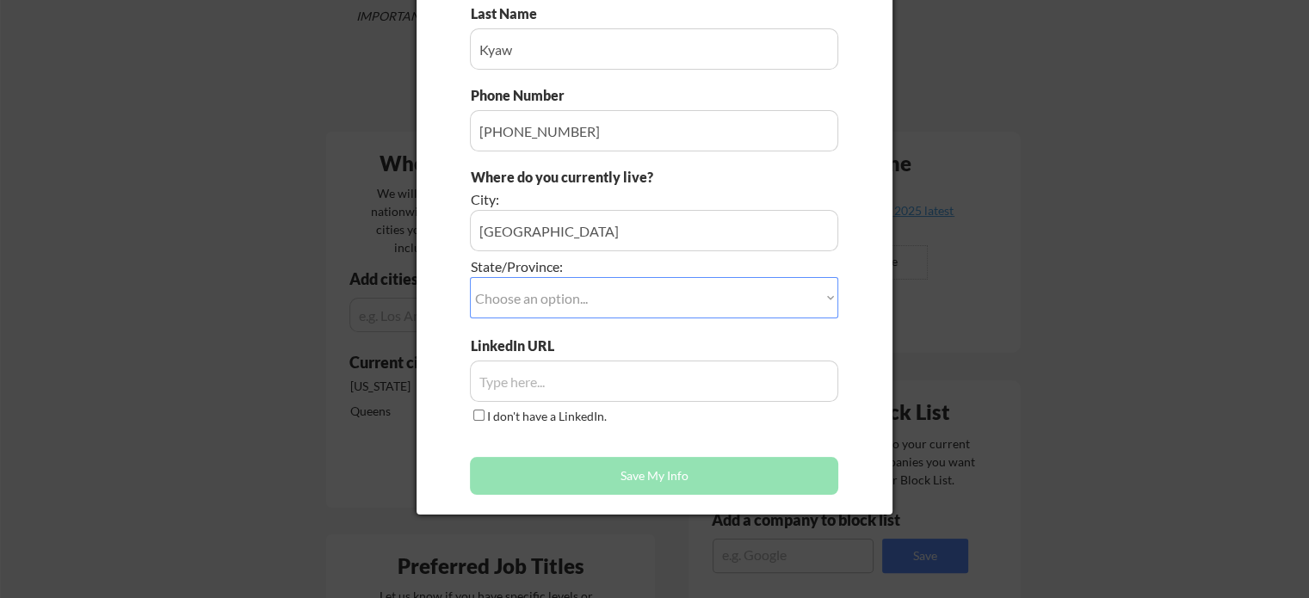
scroll to position [258, 0]
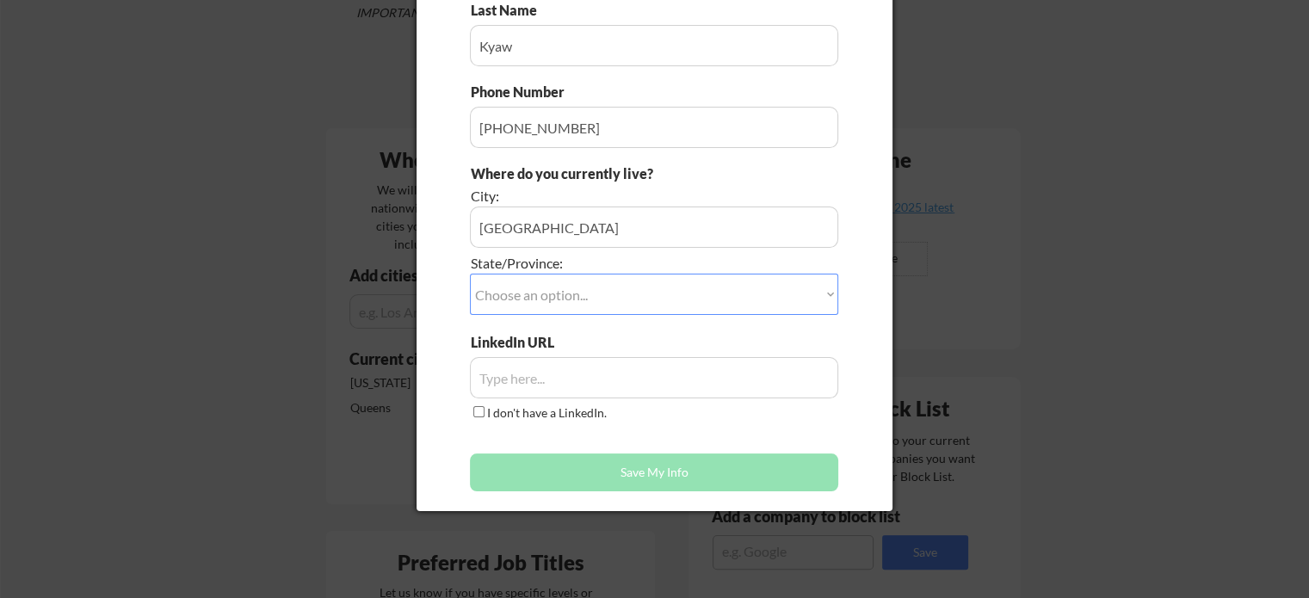
type input "[PERSON_NAME]"
click at [708, 290] on select "Choose an option... Other/Not Applicable Alabama Alaska Alberta Arizona Arkansa…" at bounding box center [654, 294] width 368 height 41
select select ""New York""
click at [470, 274] on select "Choose an option... Other/Not Applicable Alabama Alaska Alberta Arizona Arkansa…" at bounding box center [654, 294] width 368 height 41
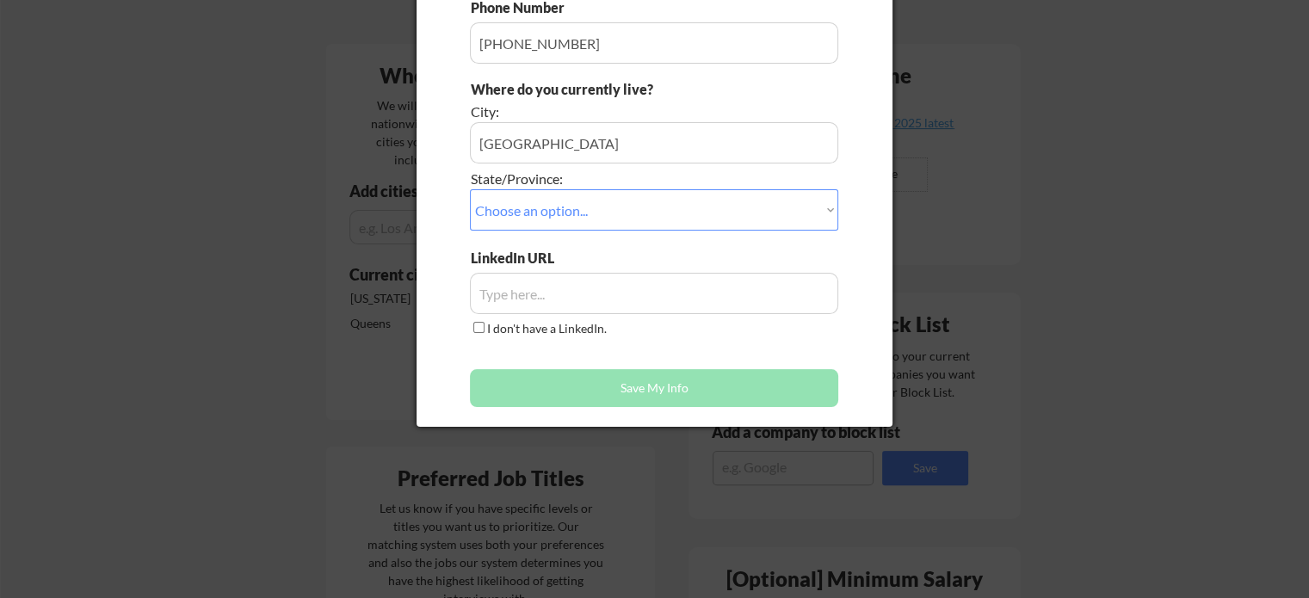
scroll to position [344, 0]
click at [565, 285] on input "input" at bounding box center [654, 291] width 368 height 41
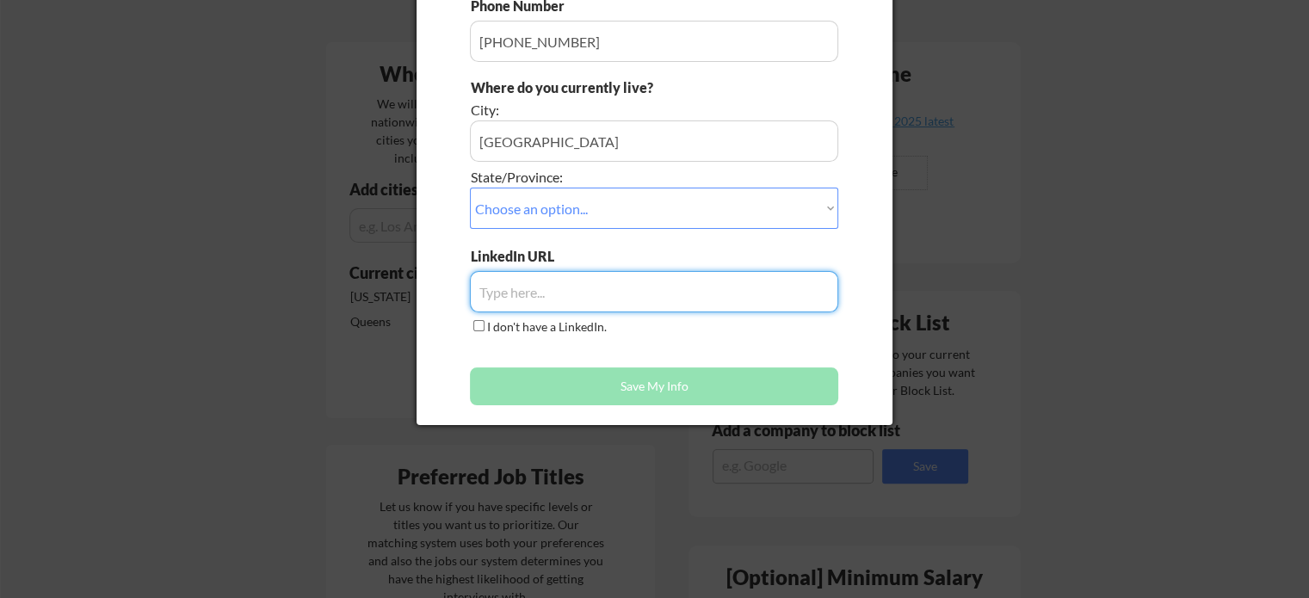
click at [611, 291] on input "input" at bounding box center [654, 291] width 368 height 41
paste input "https://www.linkedin.com/in/tunlinkyaw?utm_source=share&utm_campaign=share_via&…"
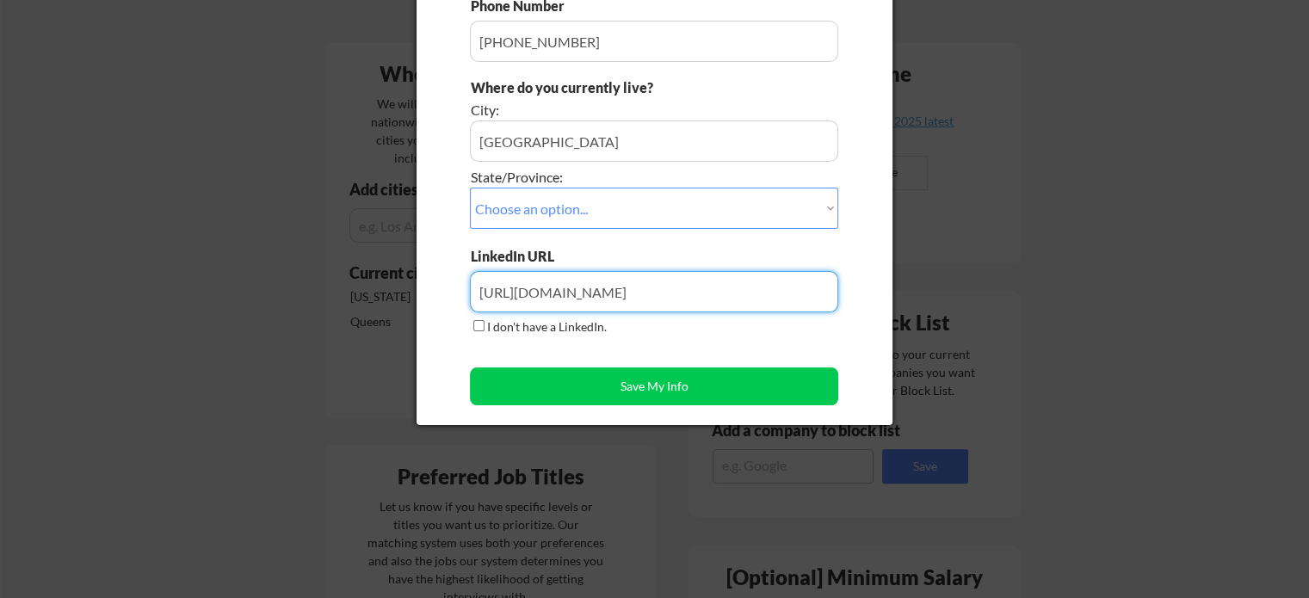
scroll to position [0, 0]
drag, startPoint x: 667, startPoint y: 278, endPoint x: 326, endPoint y: 292, distance: 341.2
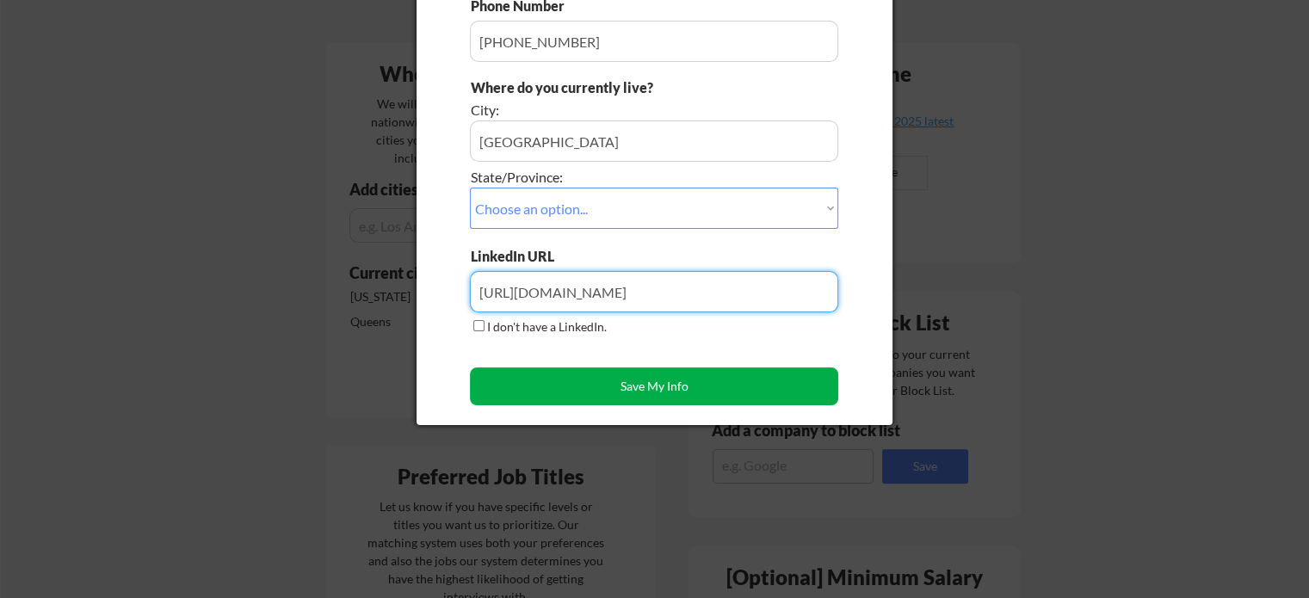
type input "https://www.linkedin.com/in/tunlinkyaw?utm_source=share&utm_campaign=share_via&…"
click at [665, 381] on button "Save My Info" at bounding box center [654, 387] width 368 height 38
type input "Elmhurst, NY 11373, New York"
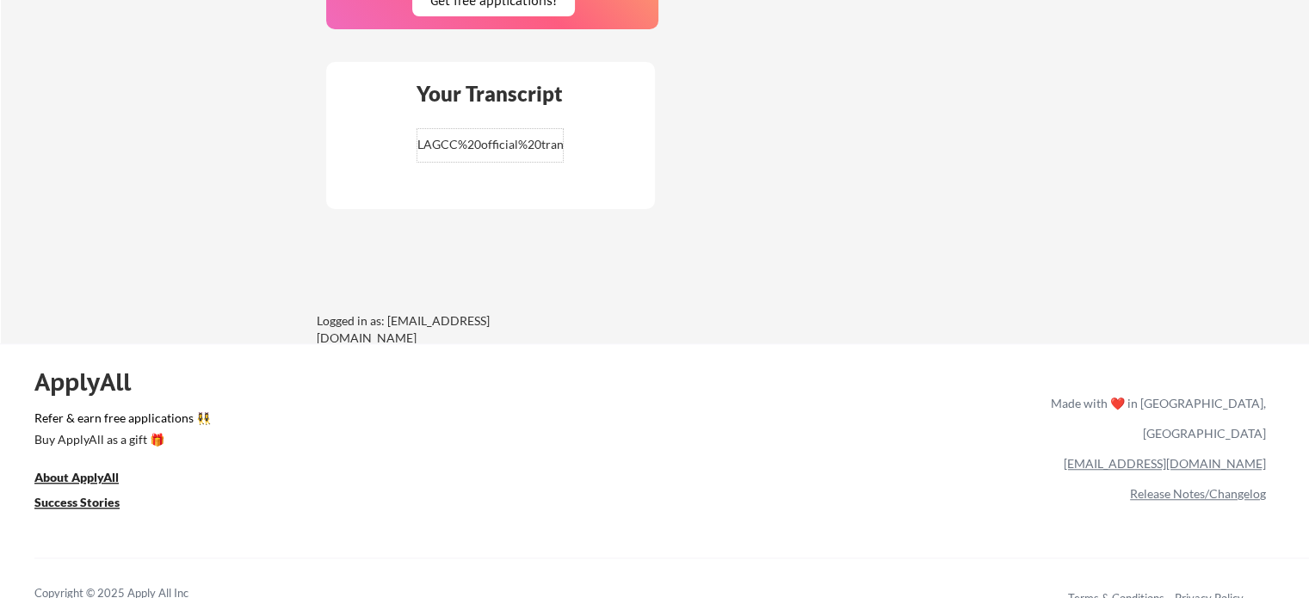
scroll to position [1328, 0]
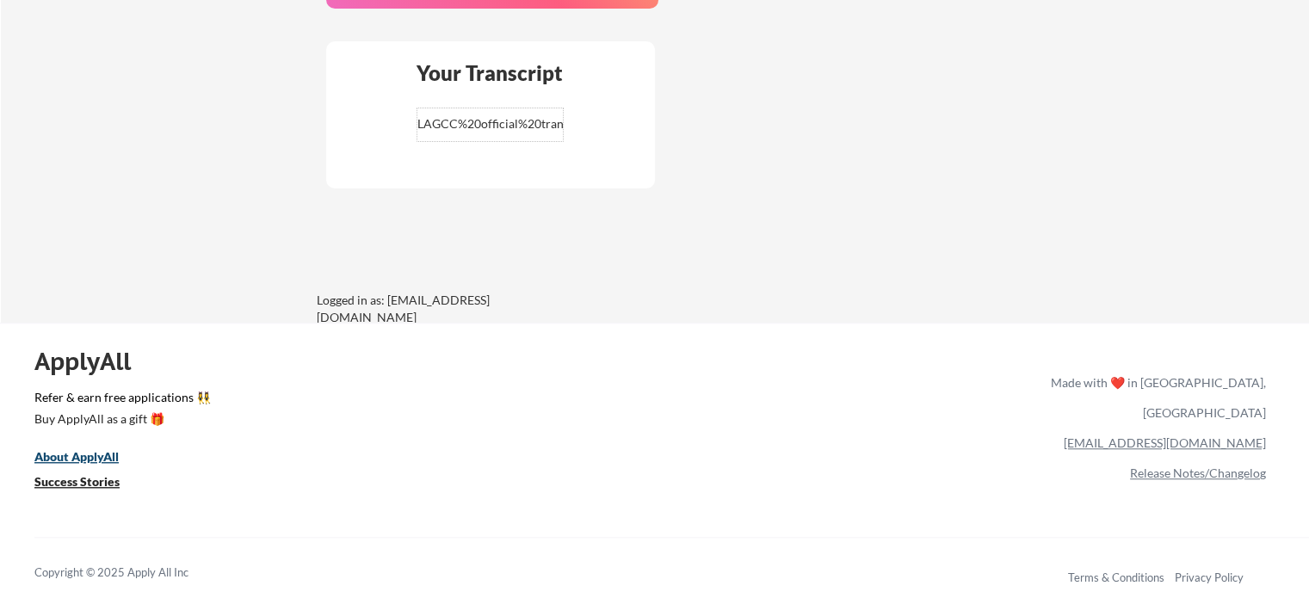
click at [108, 456] on u "About ApplyAll" at bounding box center [76, 456] width 84 height 15
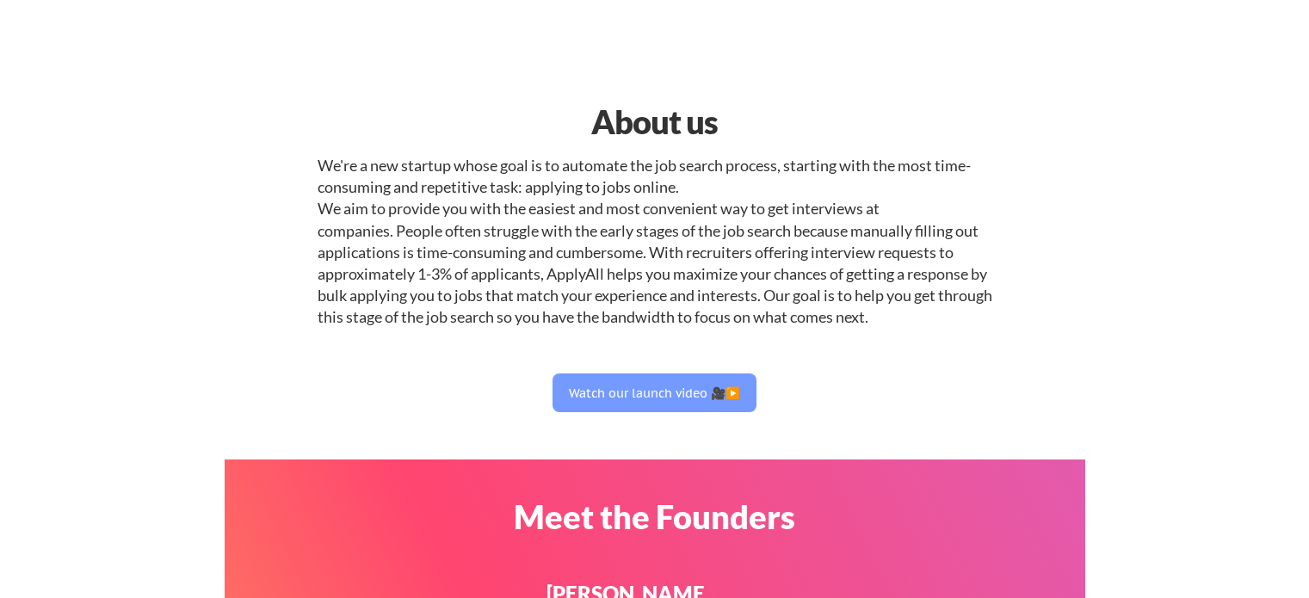
select select ""engineering""
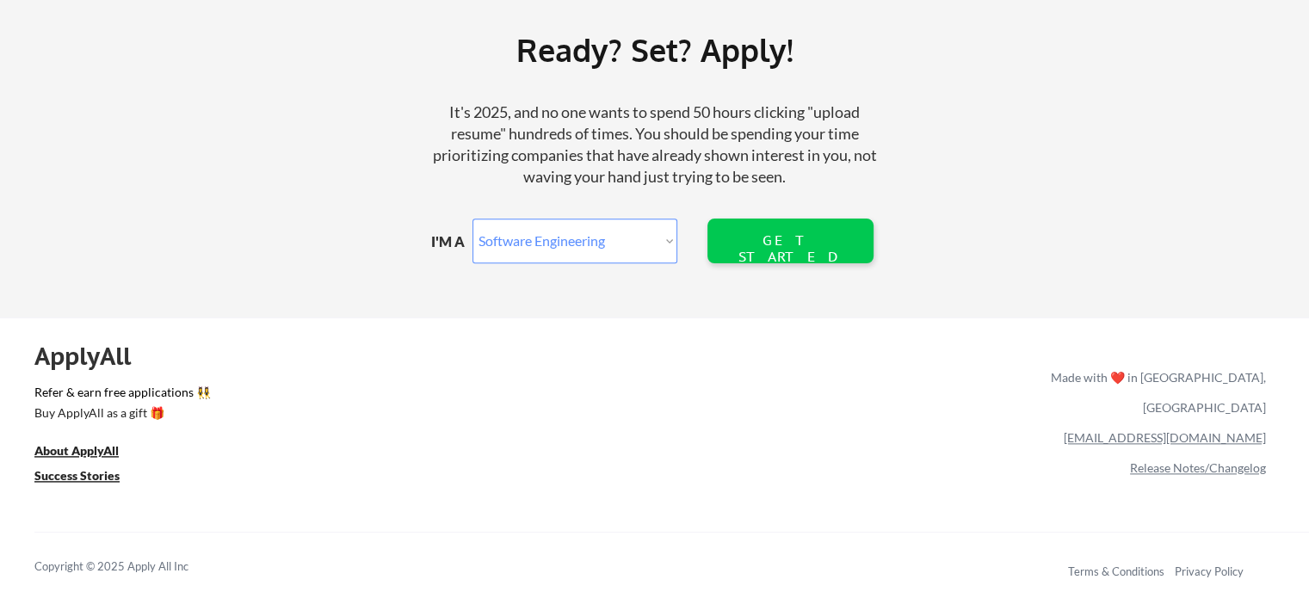
scroll to position [2081, 0]
click at [84, 449] on u "About ApplyAll" at bounding box center [76, 450] width 84 height 15
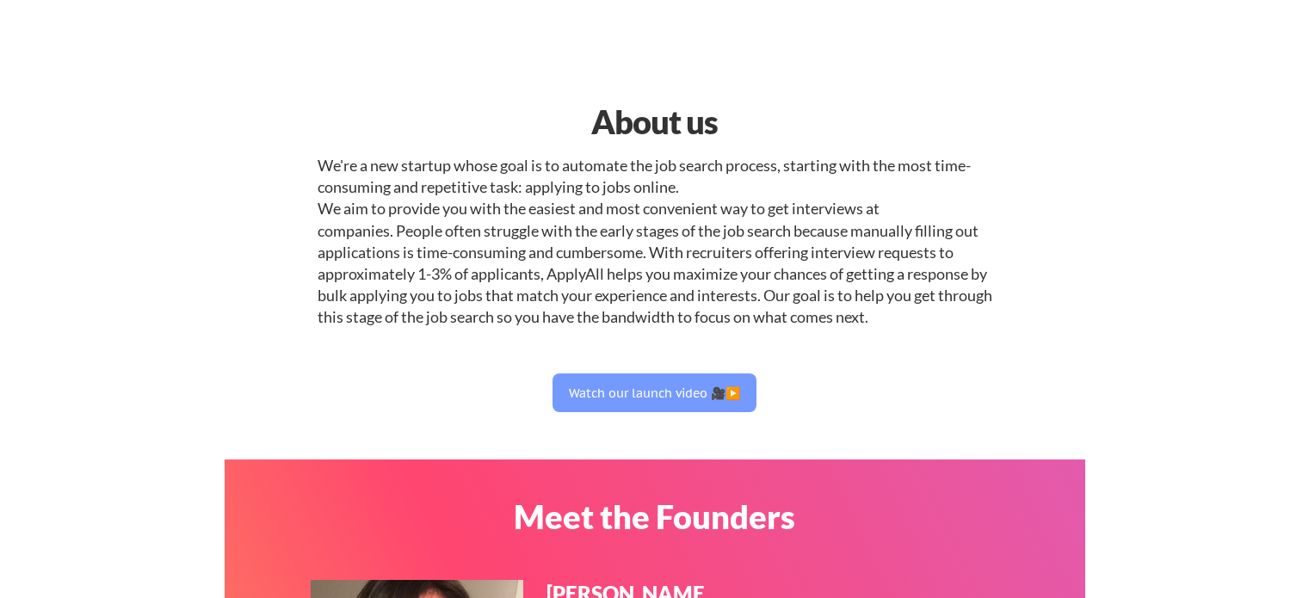
select select ""engineering""
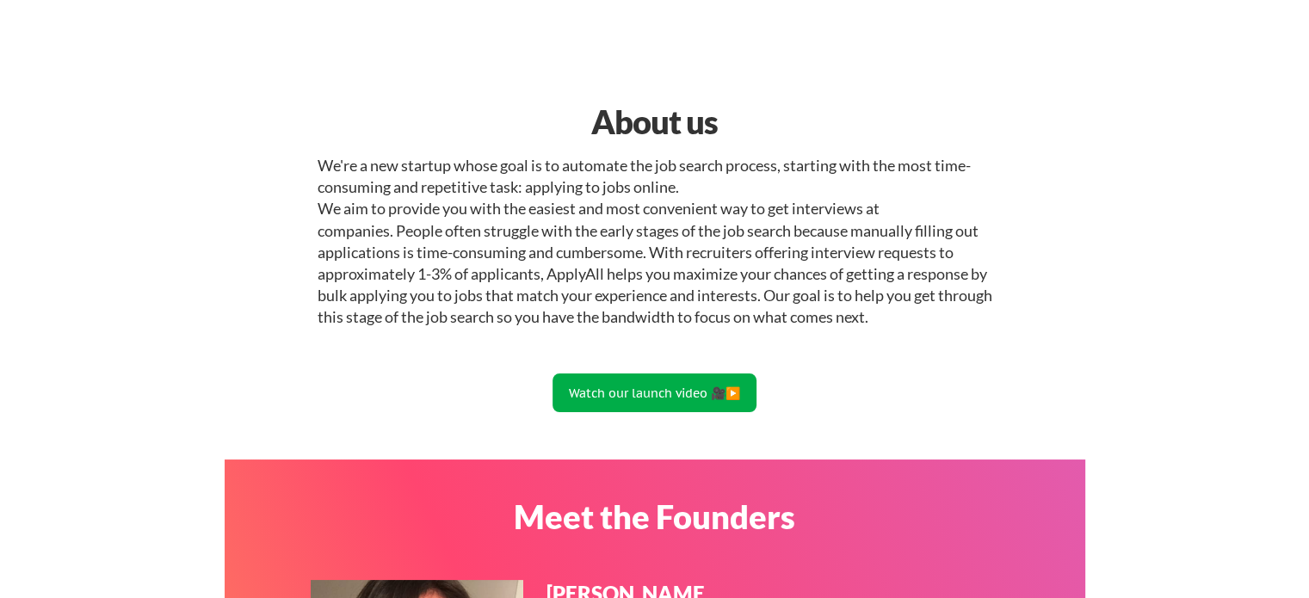
click at [661, 399] on button "Watch our launch video 🎥▶️" at bounding box center [655, 393] width 204 height 39
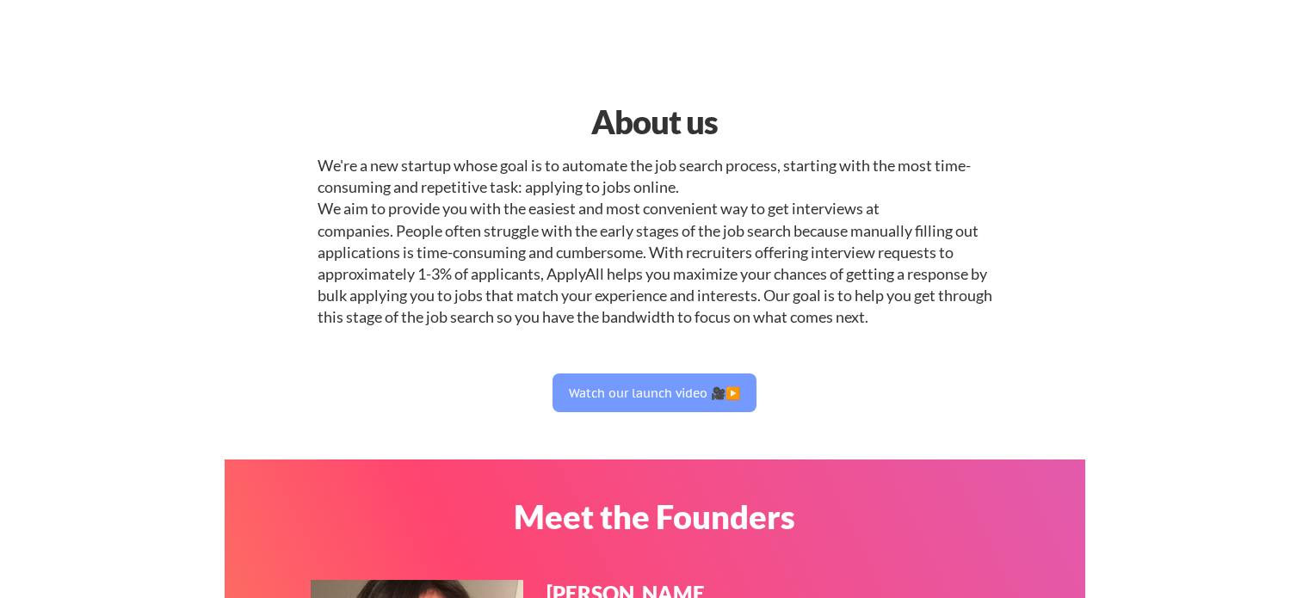
select select ""engineering""
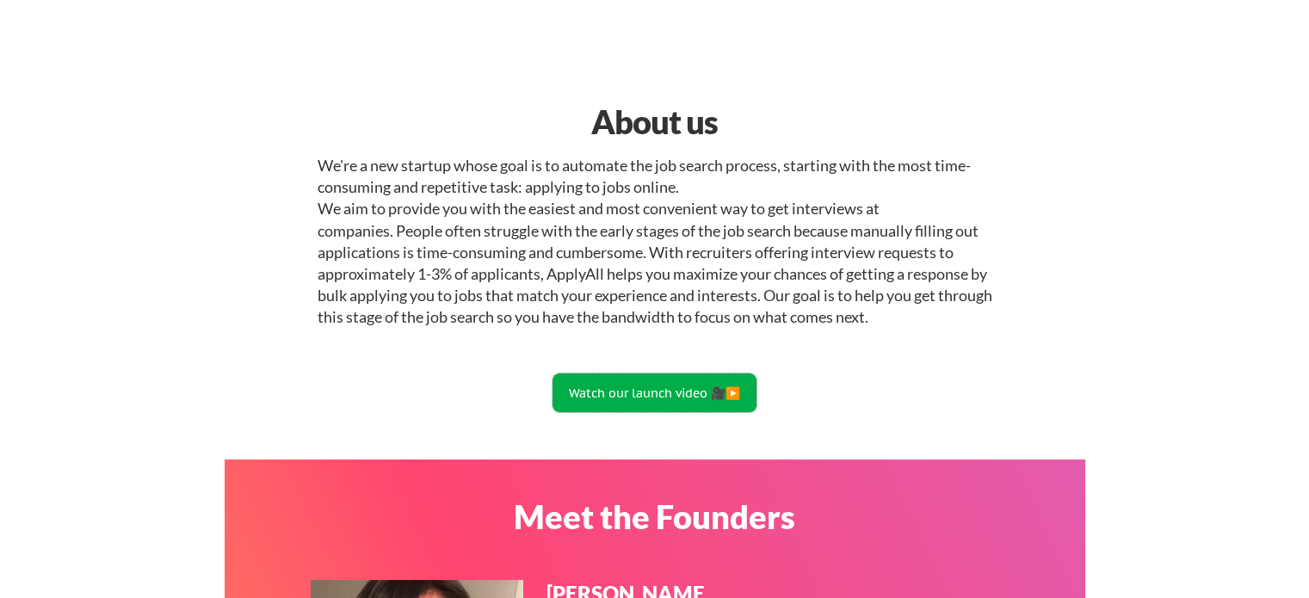
click at [577, 381] on button "Watch our launch video 🎥▶️" at bounding box center [655, 393] width 204 height 39
